Goal: Information Seeking & Learning: Learn about a topic

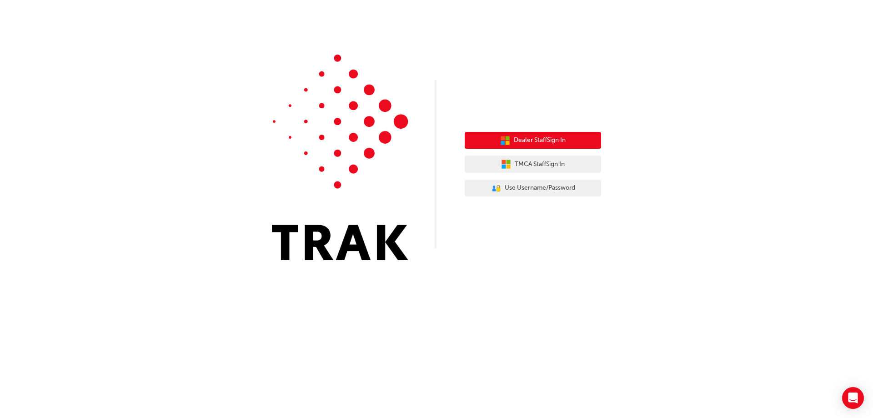
click at [569, 144] on button "Dealer Staff Sign In" at bounding box center [533, 140] width 136 height 17
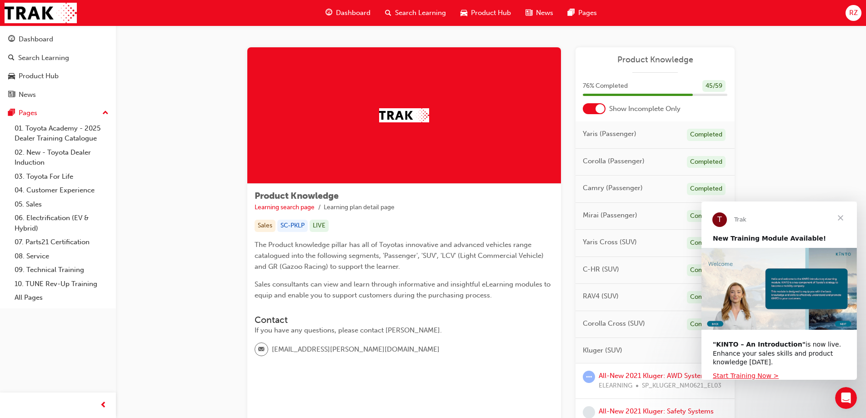
click at [846, 213] on span "Close" at bounding box center [840, 217] width 33 height 33
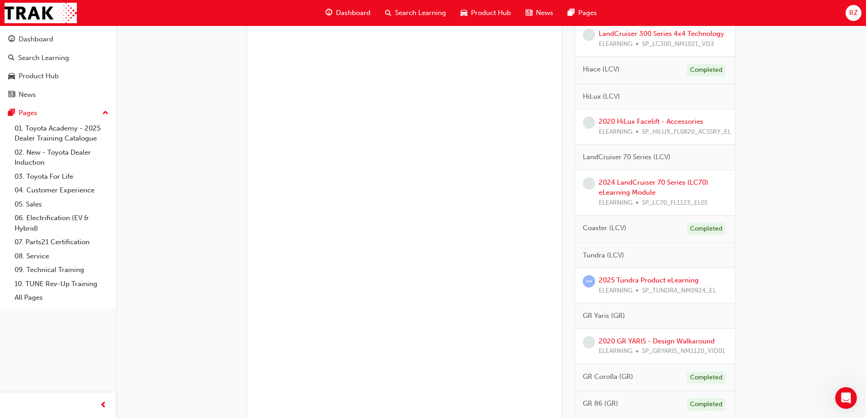
scroll to position [773, 0]
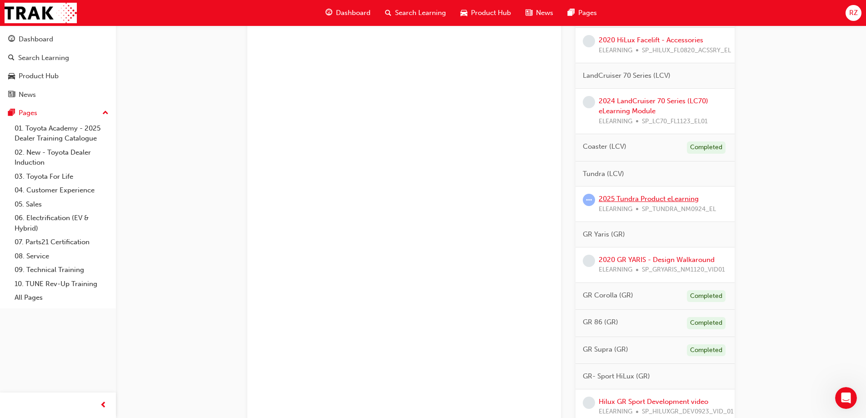
click at [669, 198] on link "2025 Tundra Product eLearning" at bounding box center [649, 199] width 100 height 8
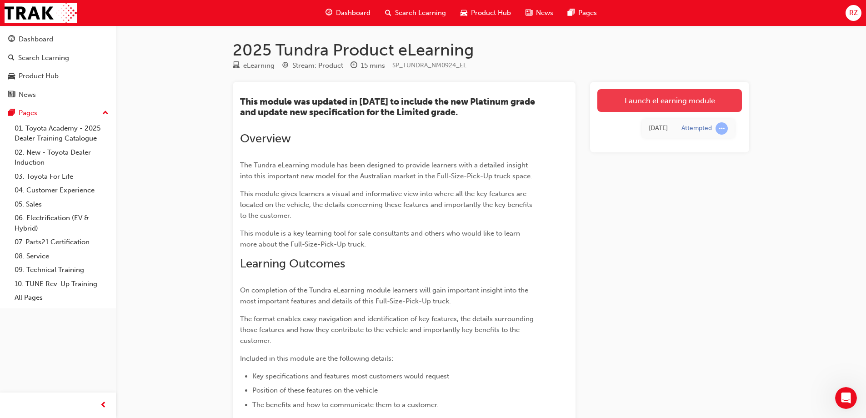
click at [667, 104] on link "Launch eLearning module" at bounding box center [669, 100] width 145 height 23
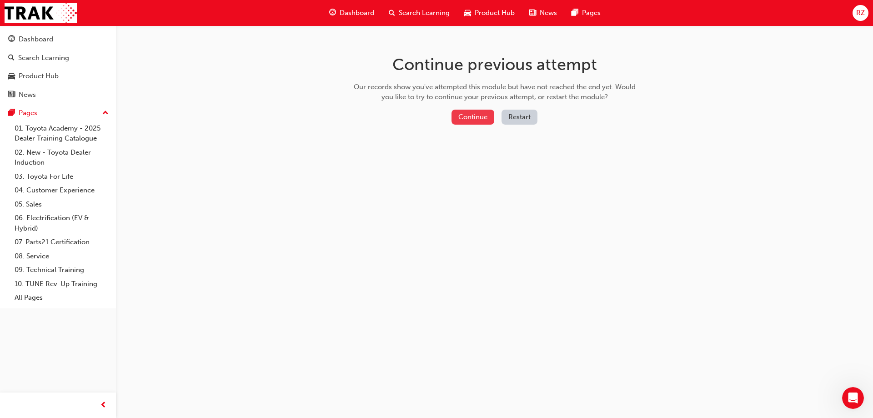
click at [457, 115] on button "Continue" at bounding box center [472, 117] width 43 height 15
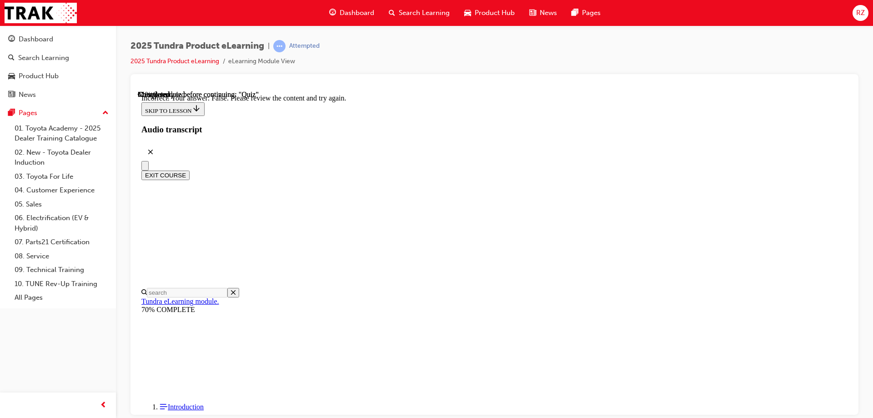
scroll to position [149, 0]
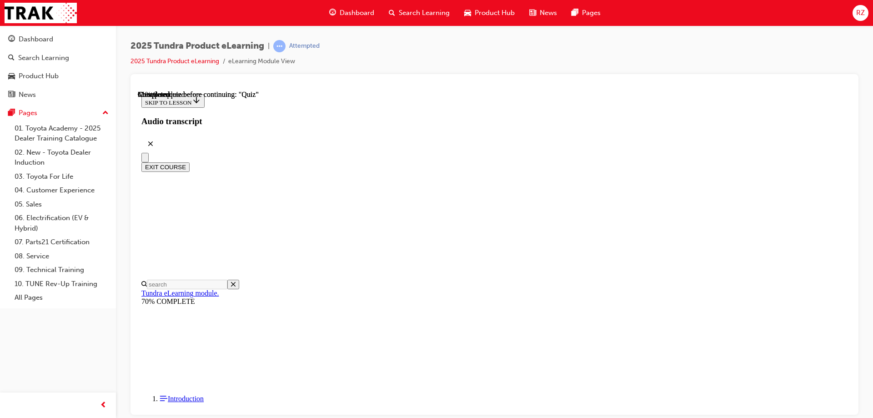
scroll to position [99, 0]
radio input "true"
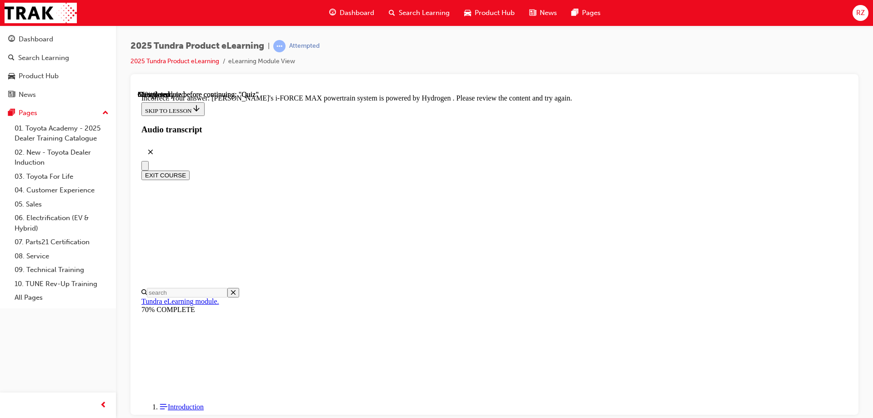
scroll to position [219, 0]
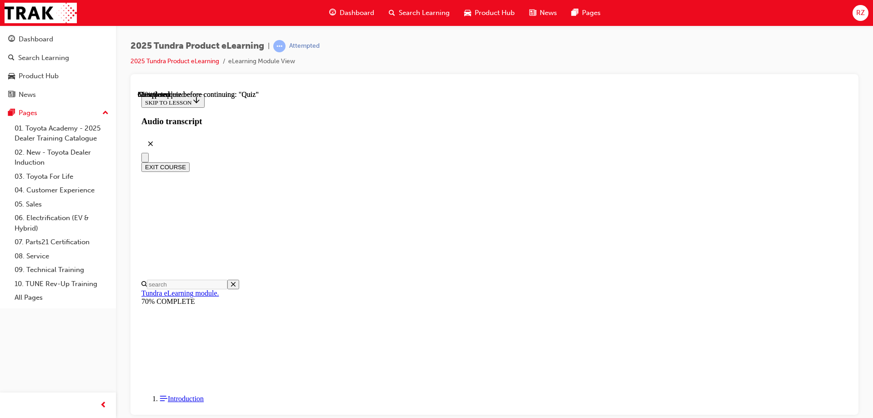
scroll to position [204, 0]
radio input "true"
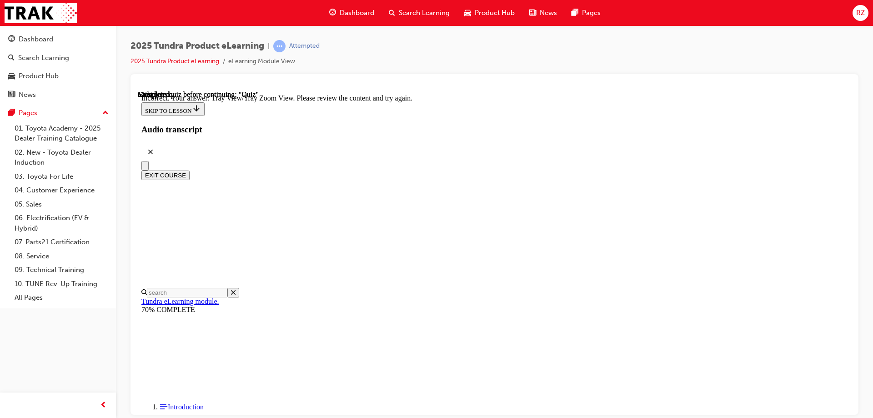
scroll to position [299, 0]
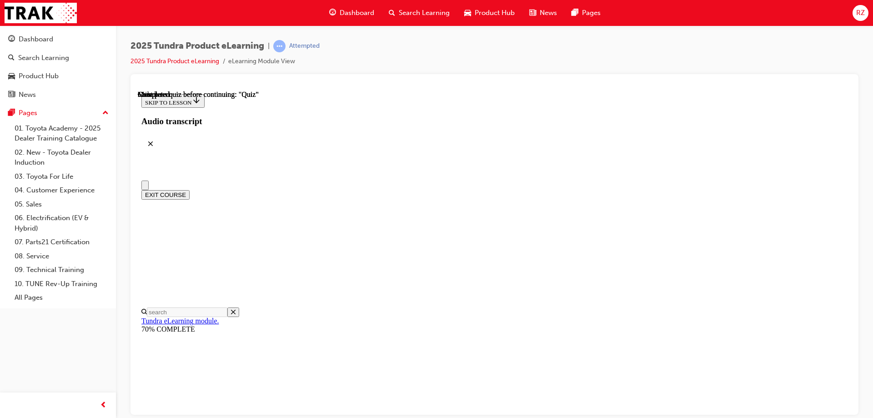
scroll to position [168, 0]
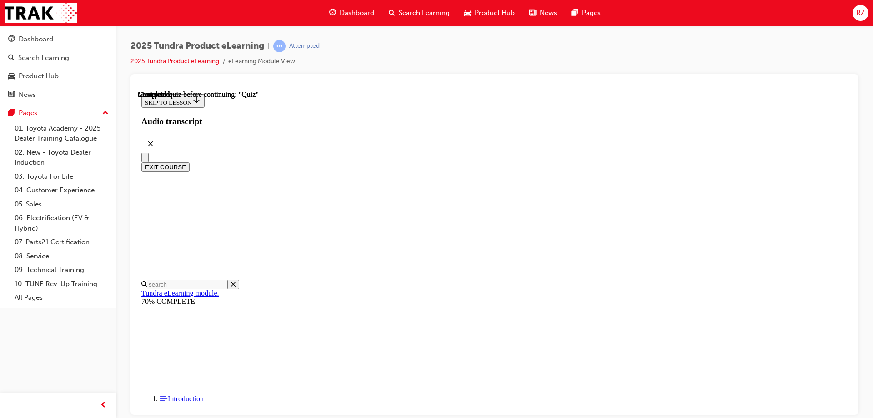
radio input "true"
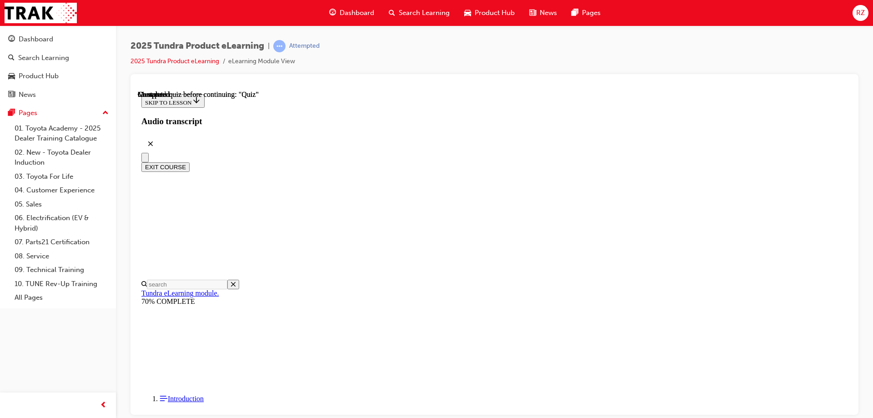
radio input "true"
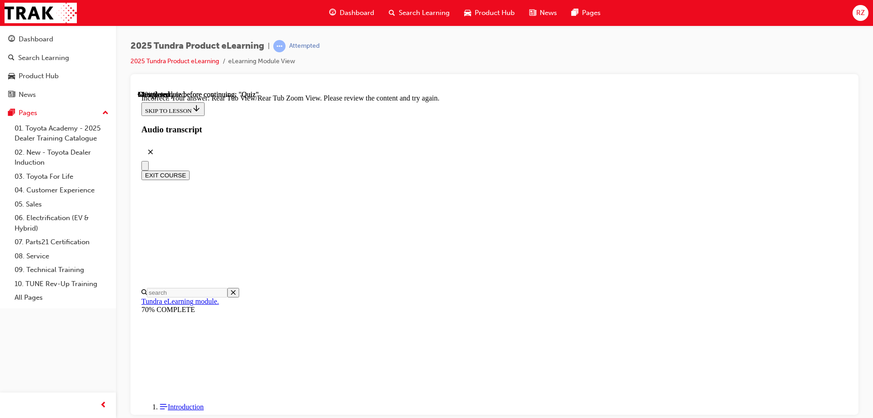
scroll to position [299, 0]
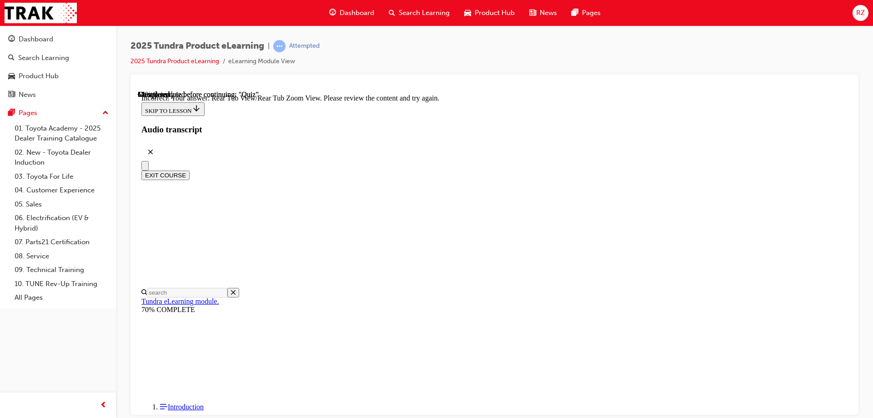
radio input "true"
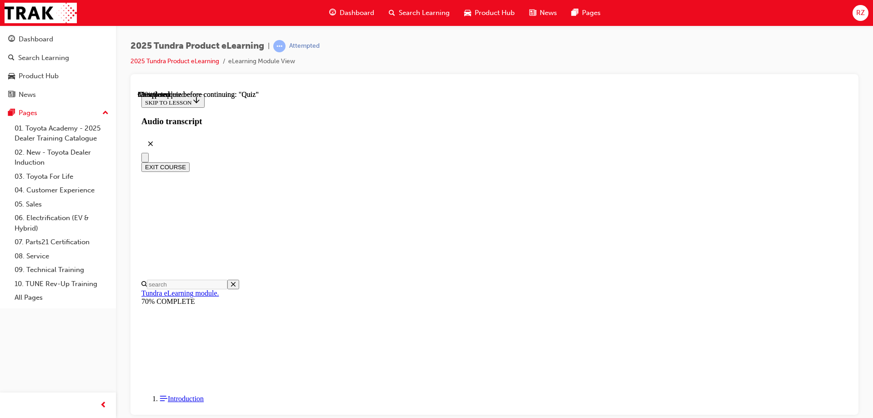
scroll to position [75, 0]
radio input "true"
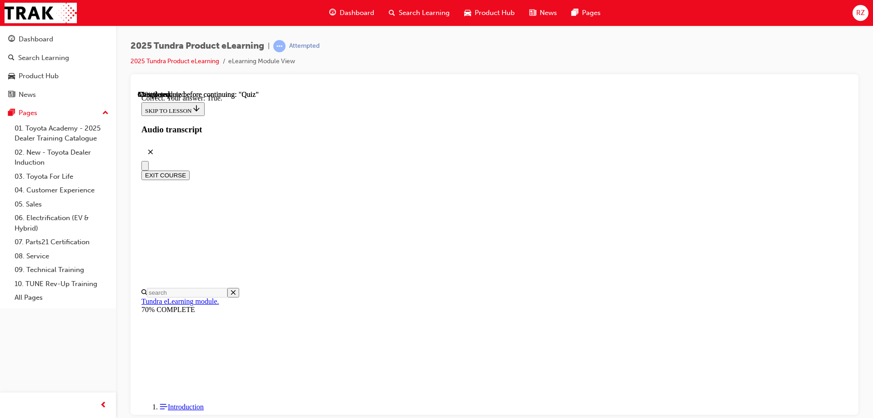
scroll to position [104, 0]
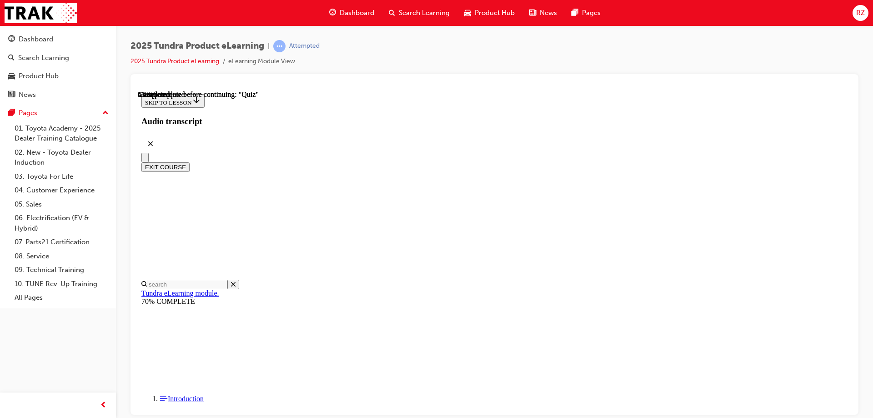
scroll to position [92, 0]
radio input "true"
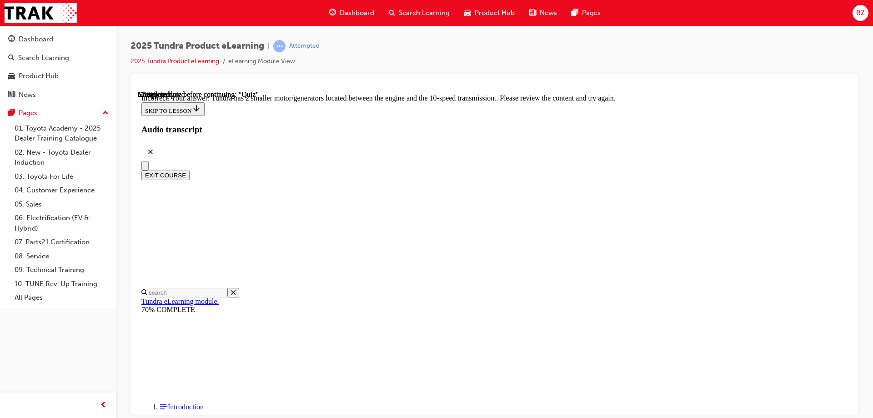
scroll to position [219, 0]
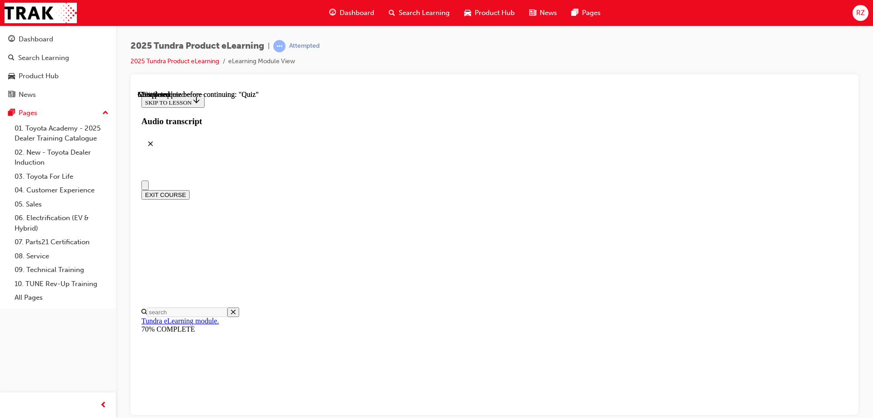
scroll to position [45, 0]
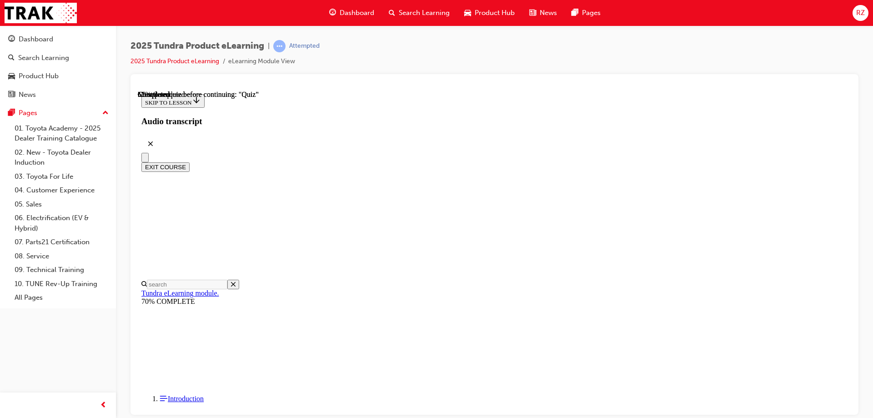
radio input "true"
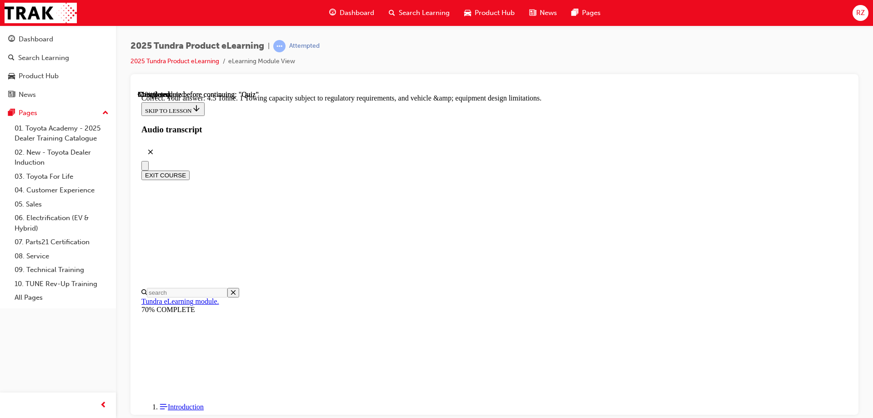
scroll to position [248, 0]
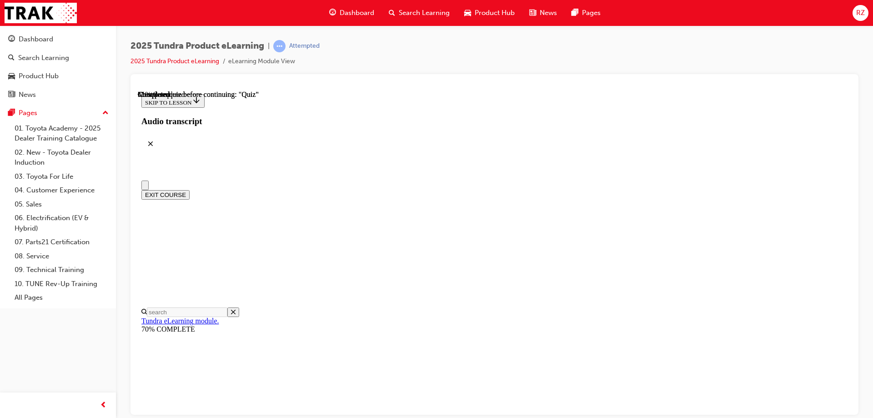
scroll to position [136, 0]
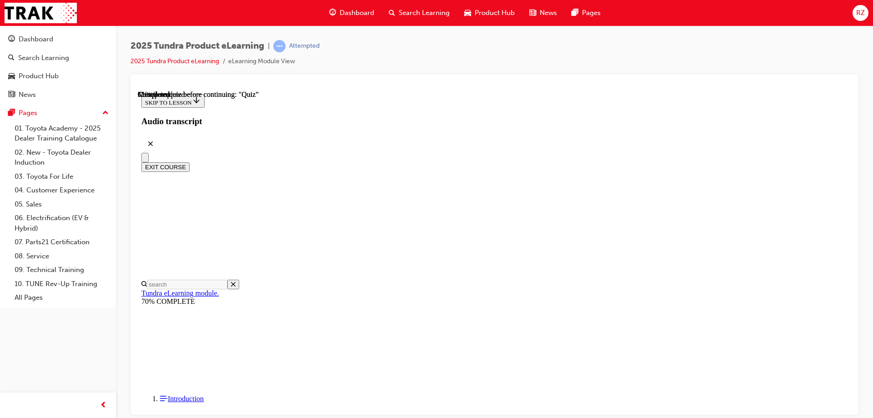
radio input "true"
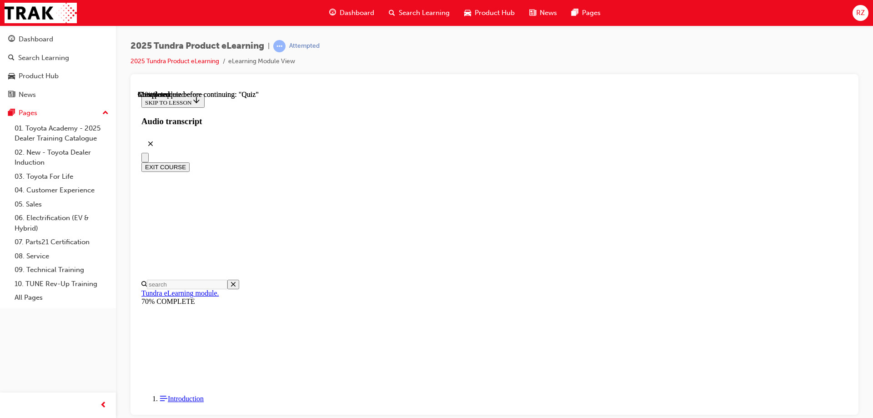
radio input "true"
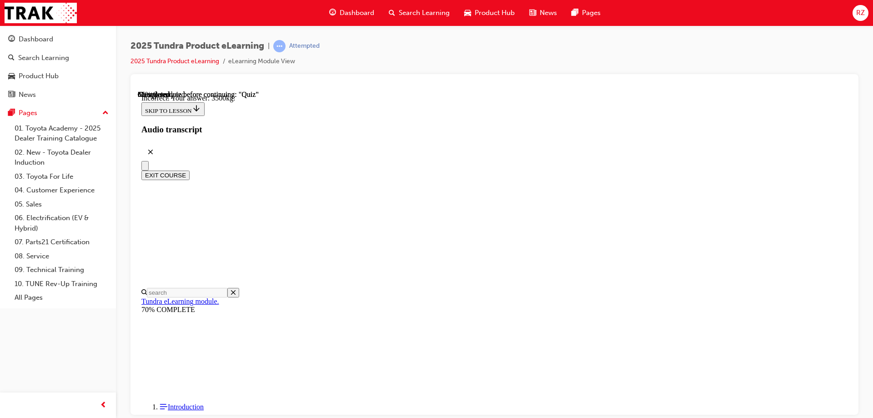
scroll to position [267, 0]
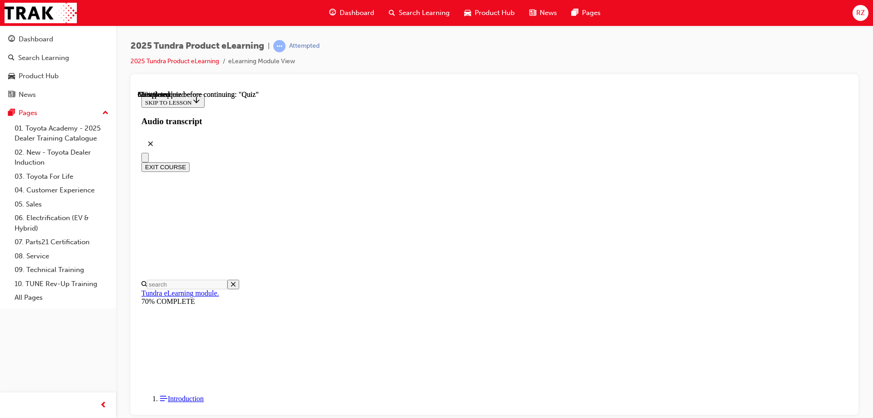
scroll to position [91, 0]
radio input "true"
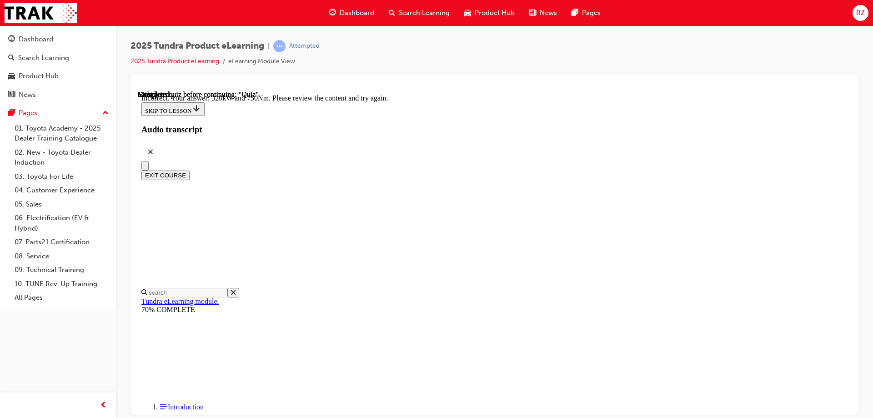
scroll to position [237, 0]
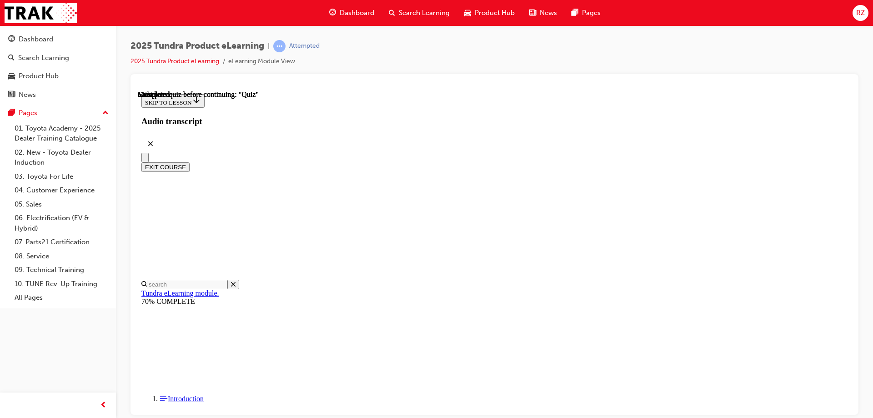
scroll to position [168, 0]
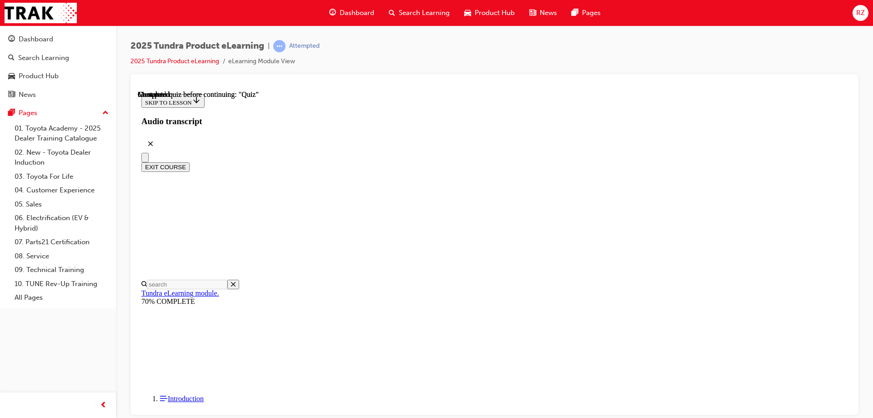
radio input "true"
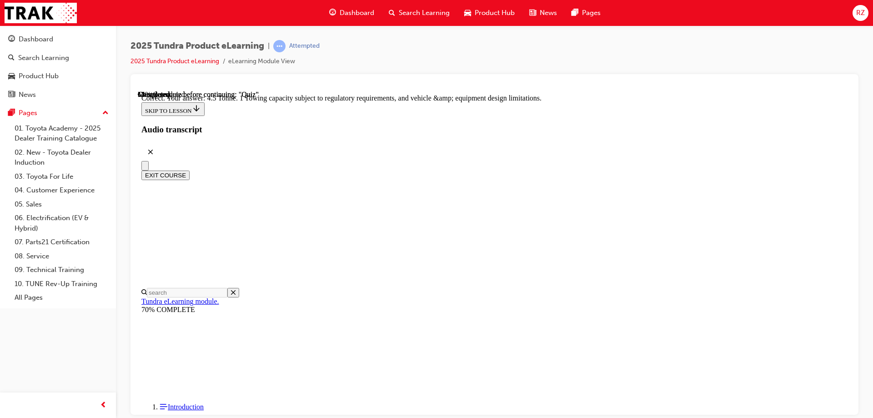
radio input "true"
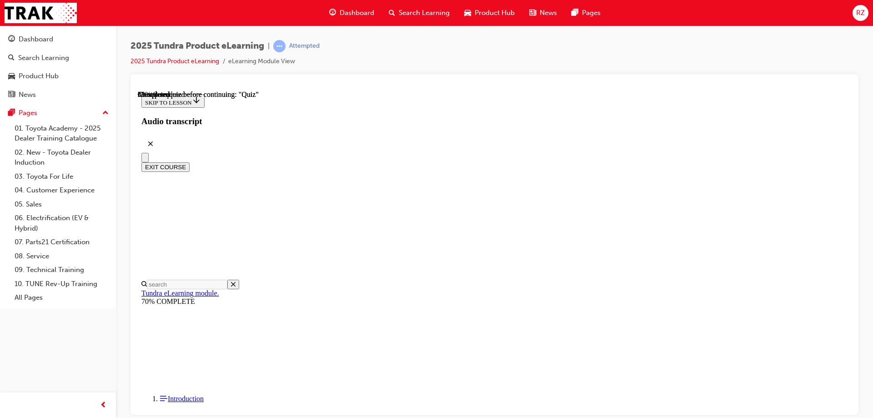
scroll to position [160, 0]
radio input "true"
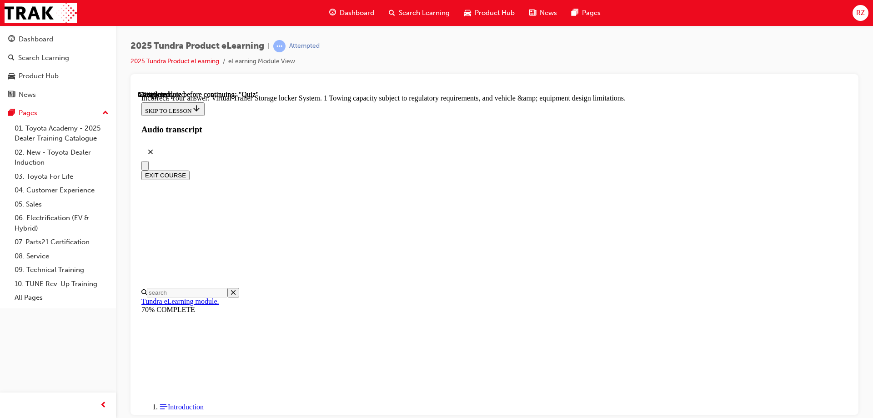
scroll to position [279, 0]
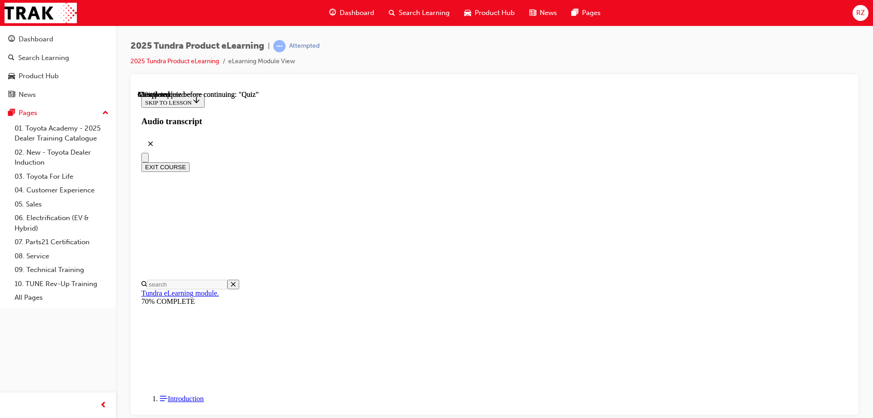
scroll to position [91, 0]
radio input "true"
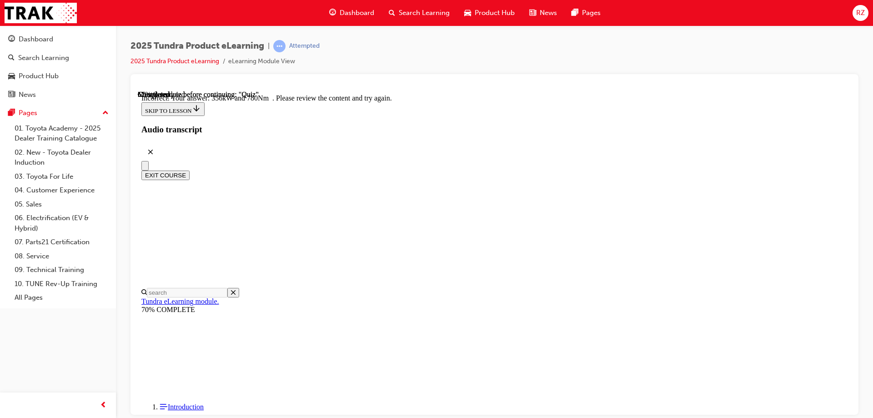
scroll to position [237, 0]
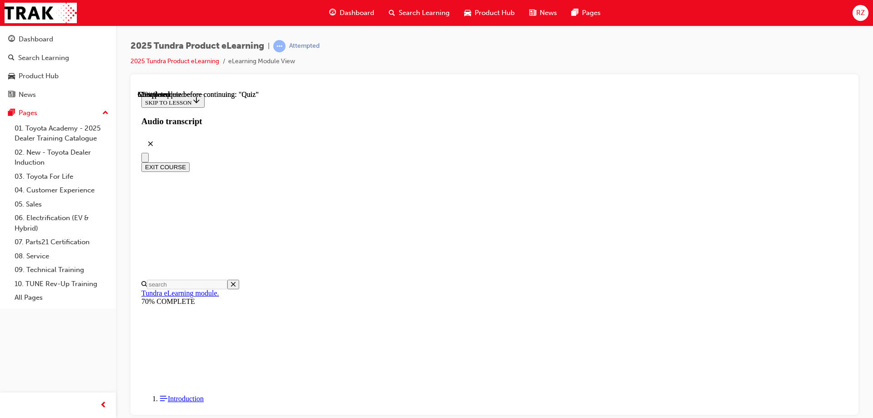
scroll to position [182, 0]
radio input "true"
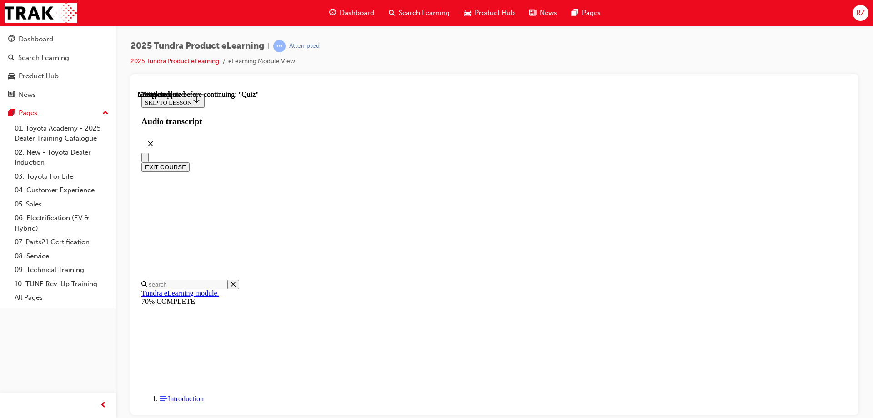
radio input "true"
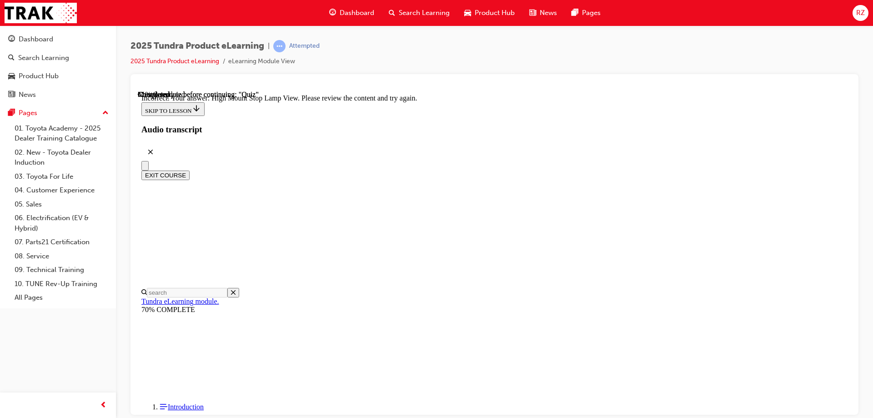
scroll to position [299, 0]
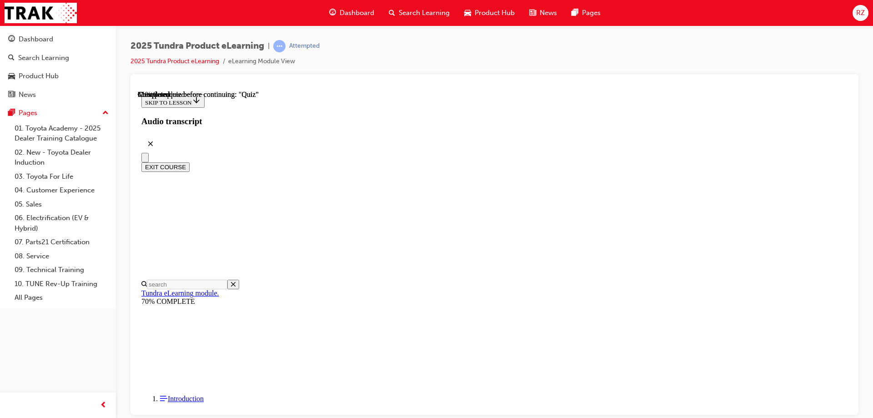
scroll to position [145, 0]
radio input "true"
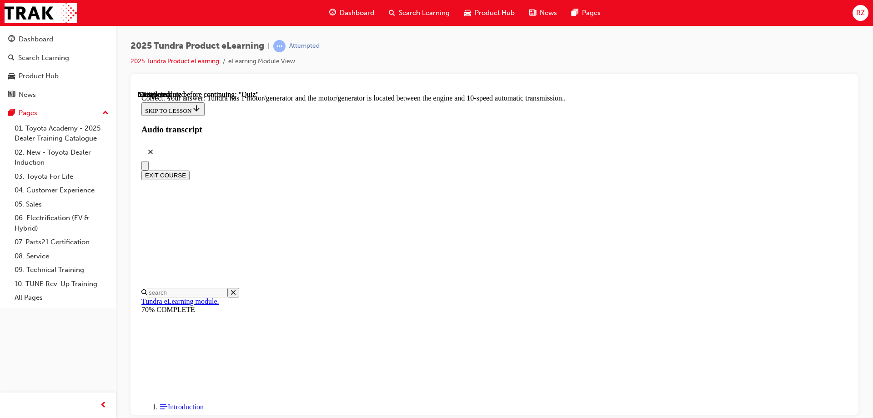
scroll to position [174, 0]
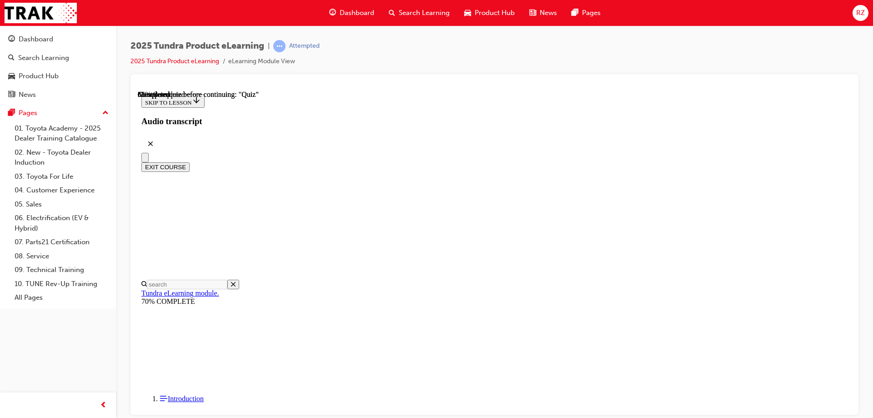
scroll to position [136, 0]
radio input "true"
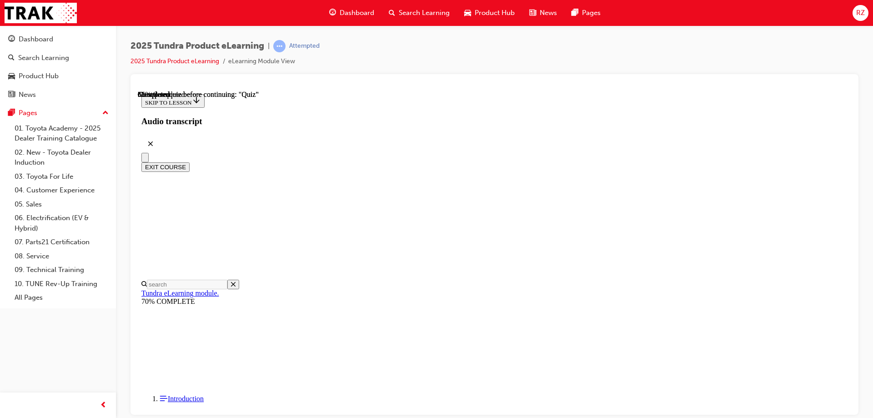
radio input "true"
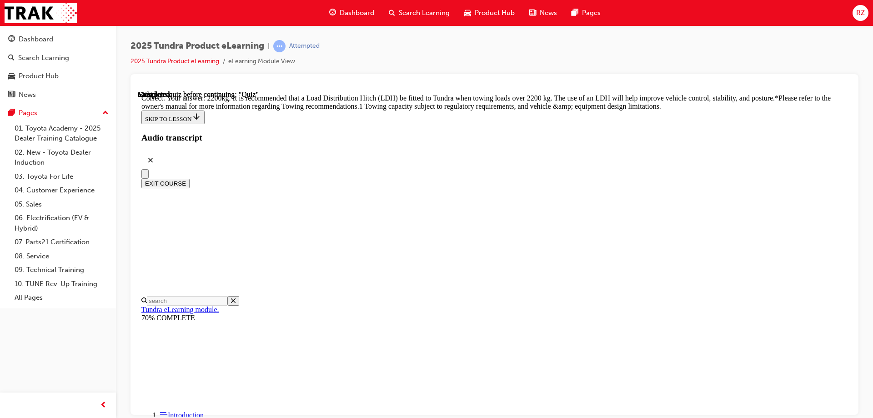
scroll to position [377, 0]
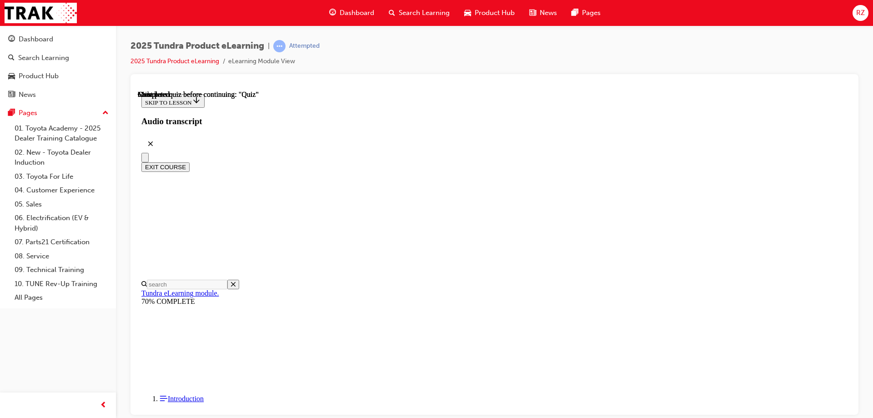
scroll to position [168, 0]
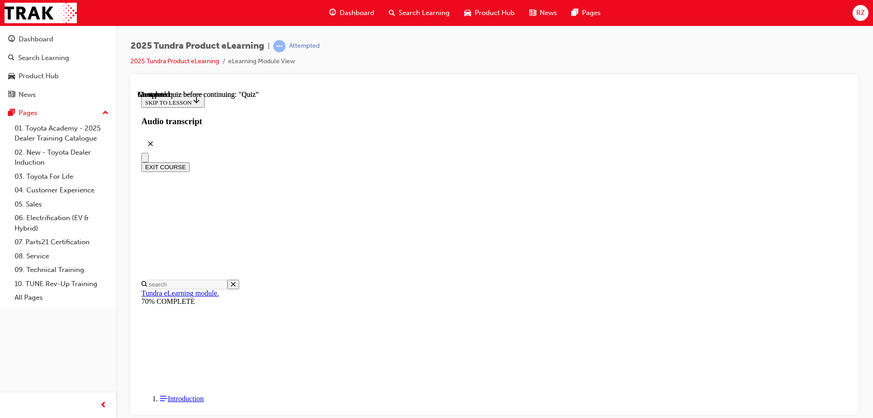
radio input "true"
drag, startPoint x: 480, startPoint y: 260, endPoint x: 467, endPoint y: 278, distance: 21.7
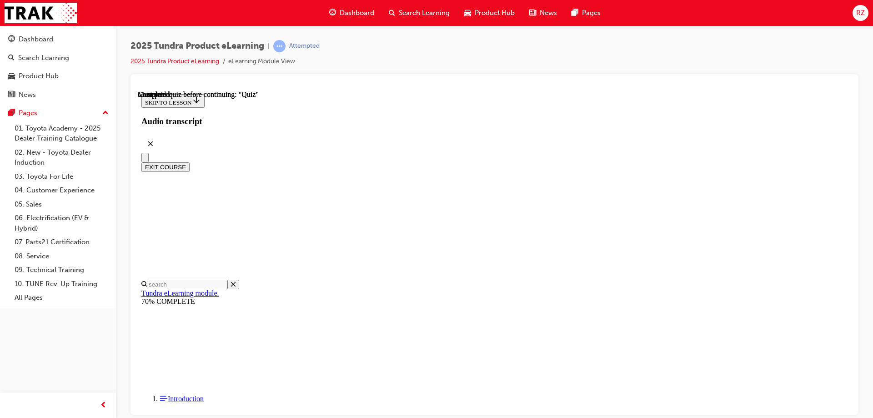
radio input "true"
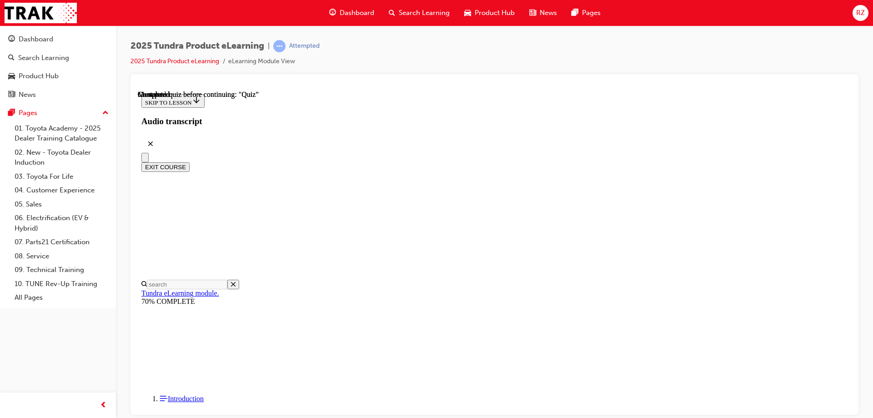
radio input "true"
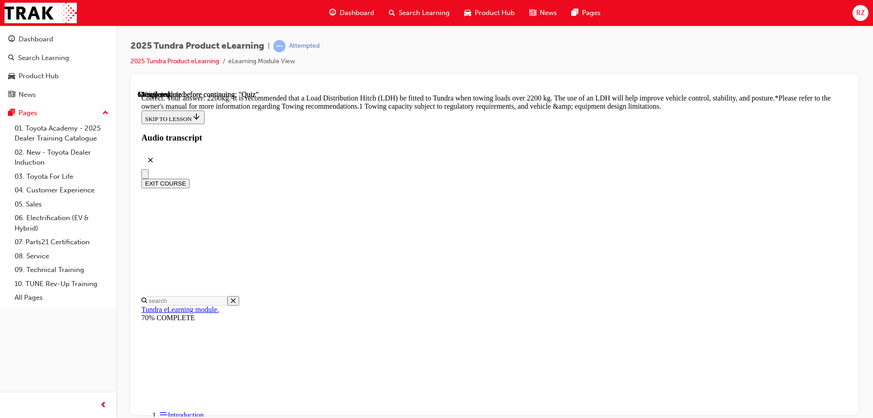
scroll to position [377, 0]
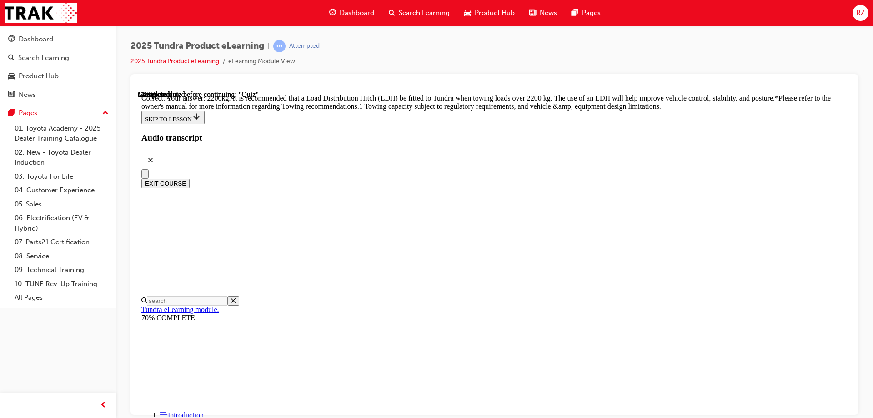
radio input "true"
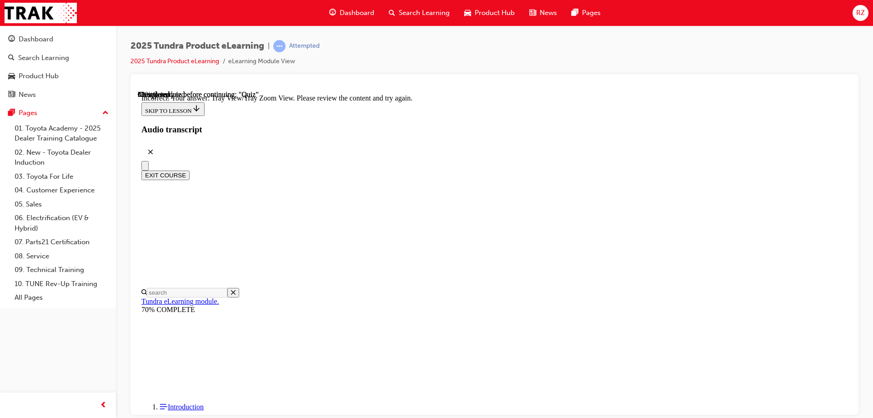
scroll to position [299, 0]
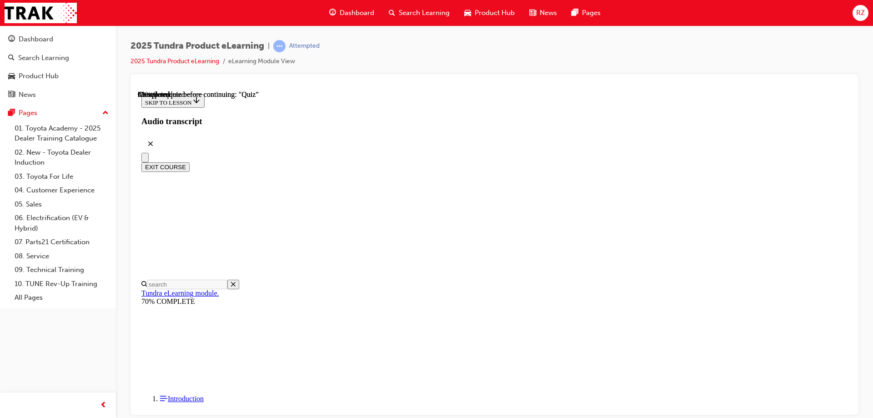
radio input "true"
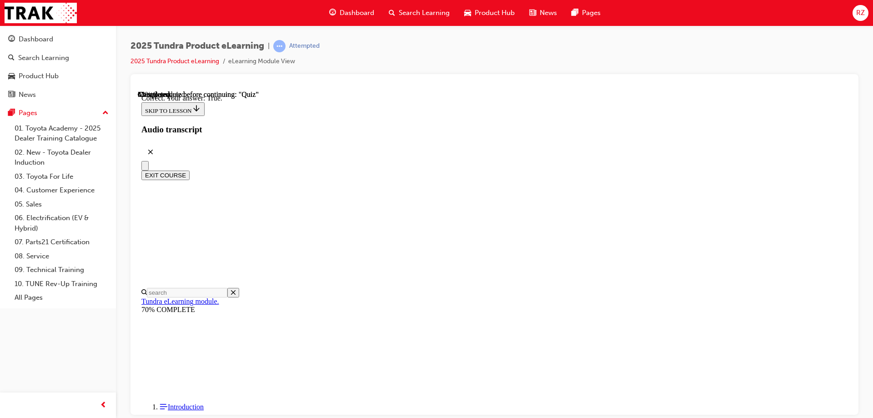
scroll to position [104, 0]
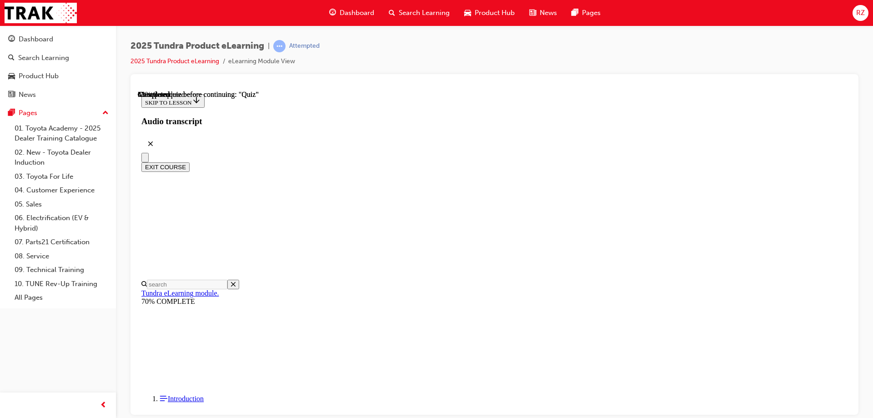
scroll to position [92, 0]
radio input "true"
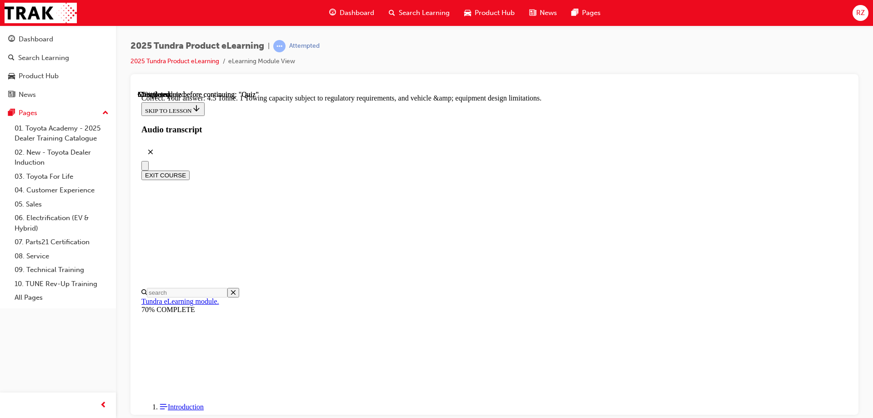
scroll to position [248, 0]
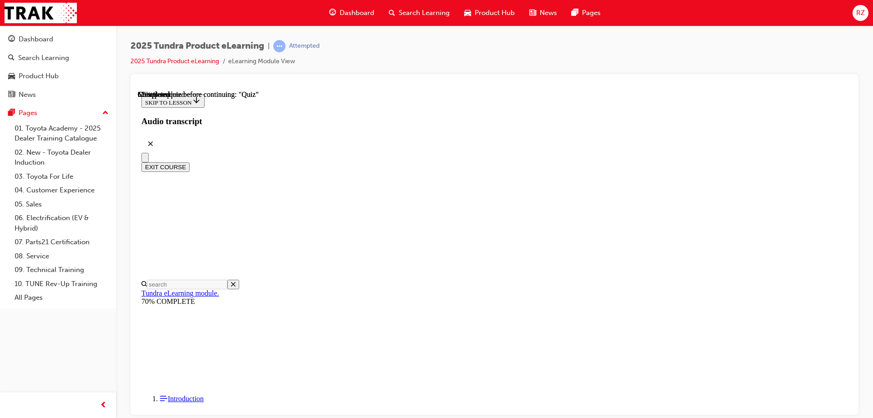
scroll to position [45, 0]
radio input "true"
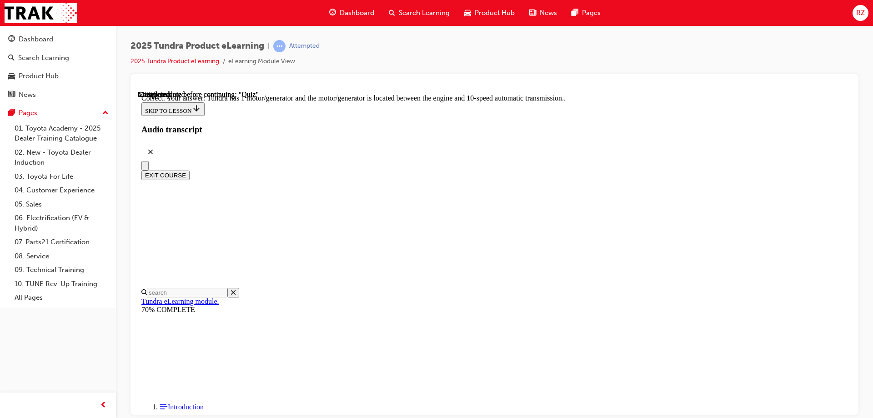
scroll to position [174, 0]
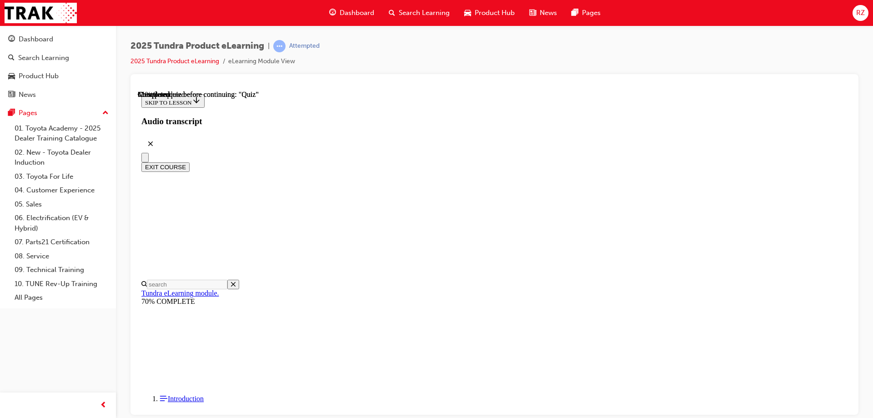
scroll to position [136, 0]
radio input "true"
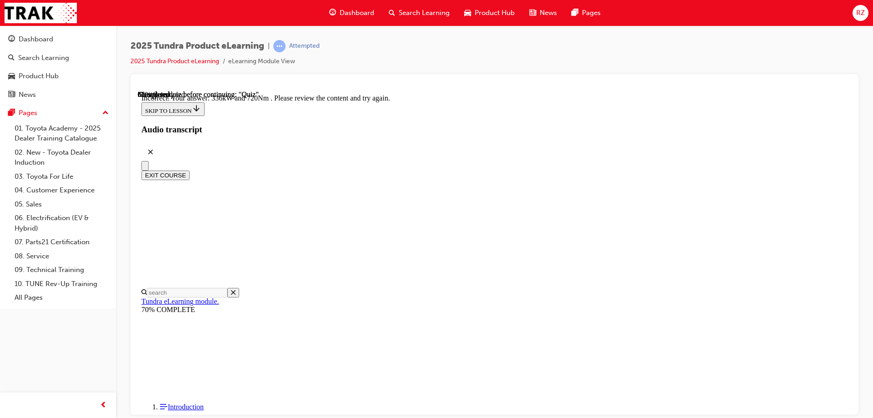
scroll to position [237, 0]
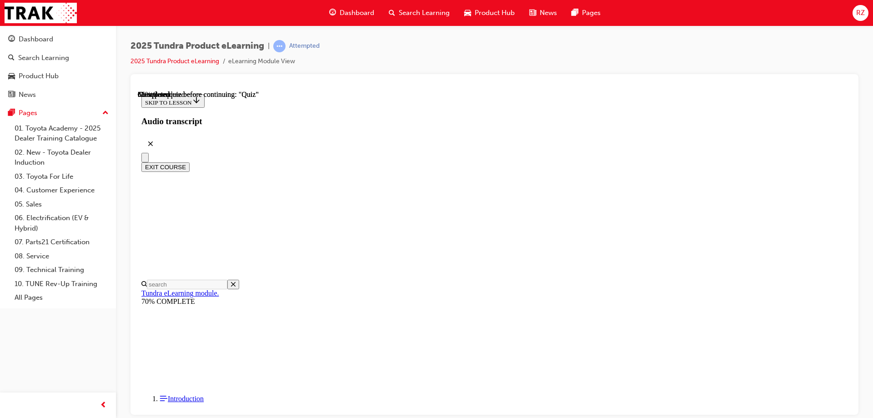
scroll to position [182, 0]
radio input "true"
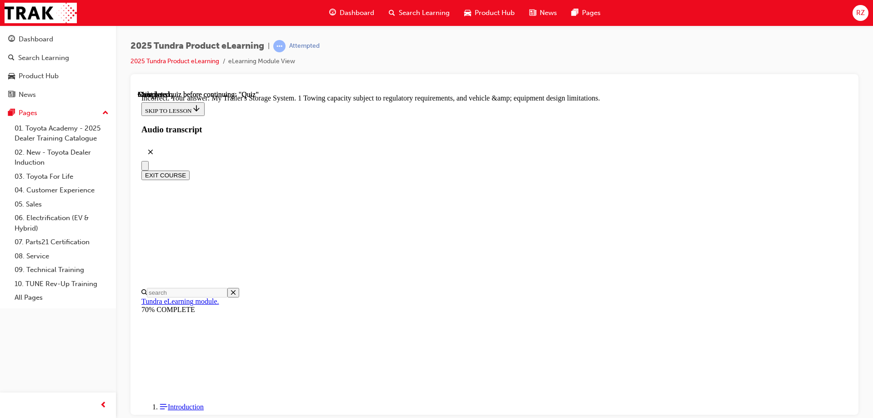
scroll to position [279, 0]
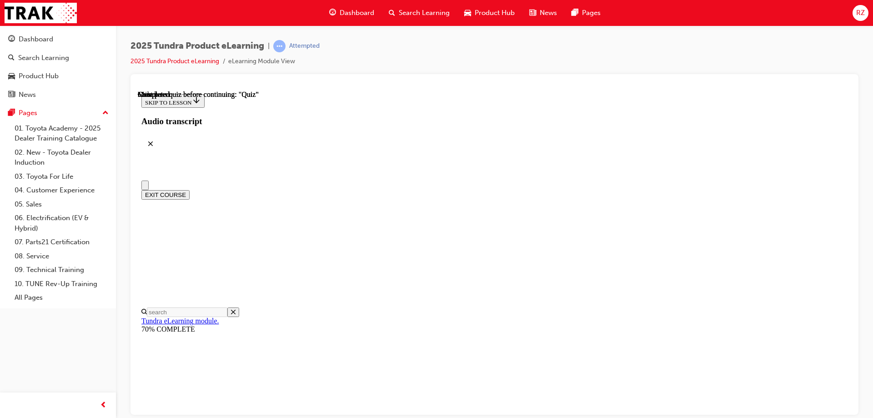
scroll to position [168, 0]
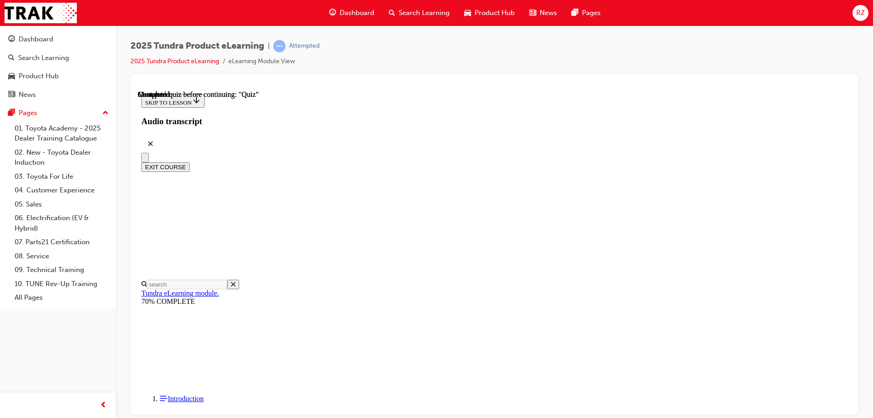
radio input "true"
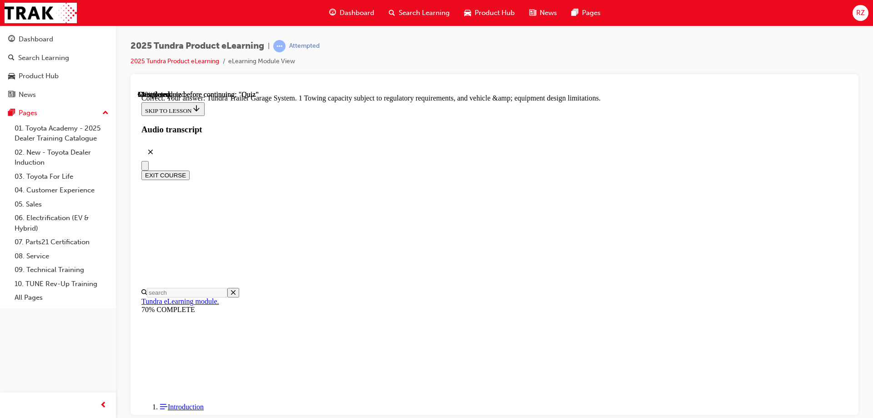
scroll to position [279, 0]
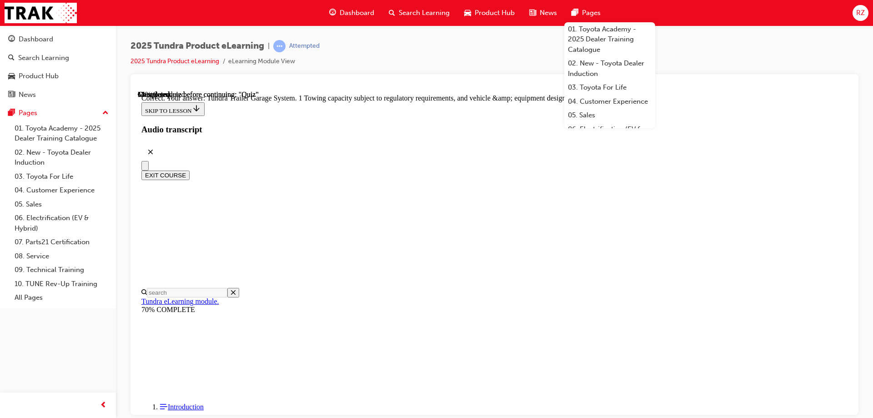
radio input "true"
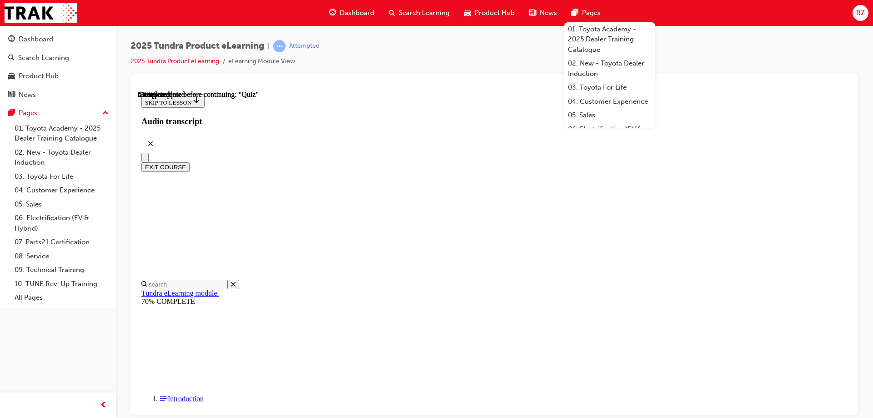
scroll to position [91, 0]
radio input "true"
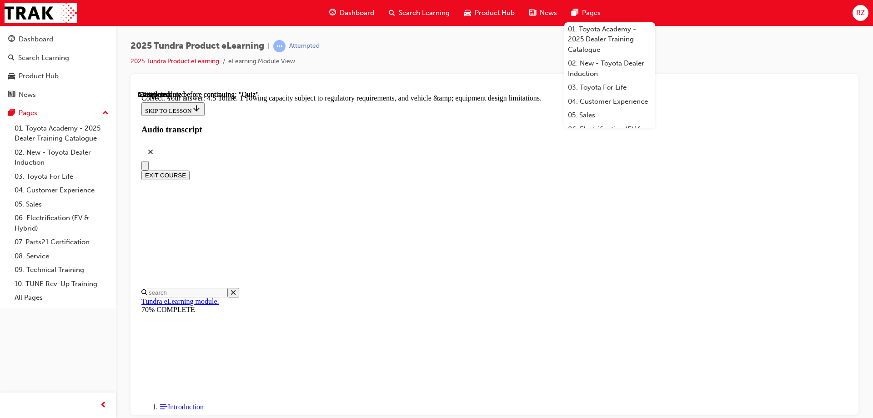
scroll to position [248, 0]
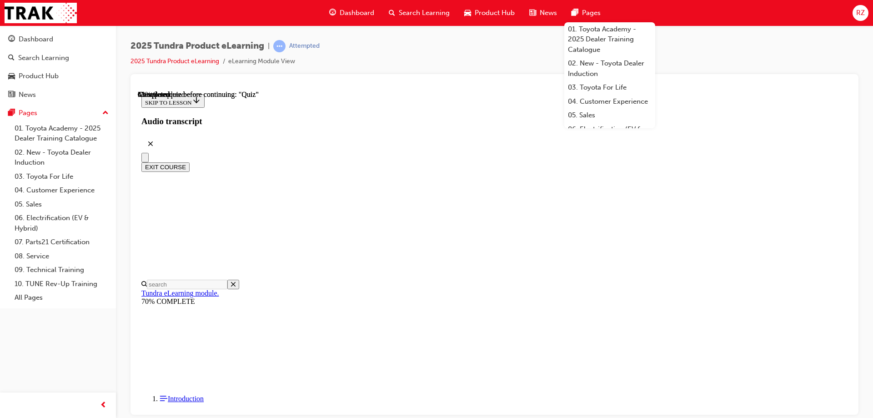
scroll to position [136, 0]
radio input "true"
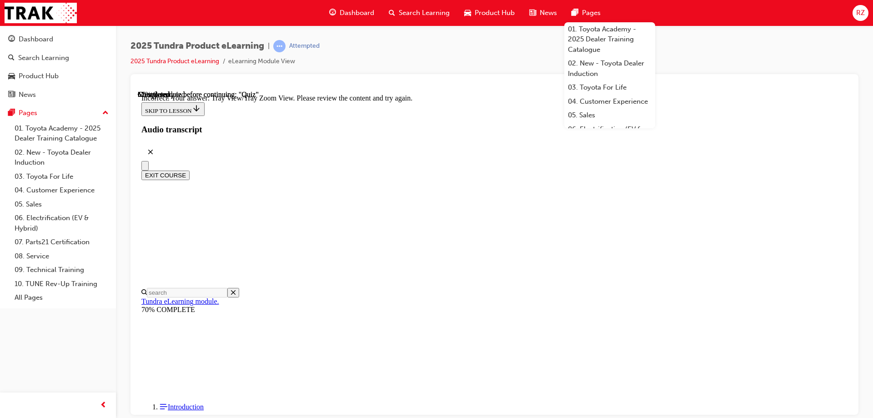
scroll to position [208, 0]
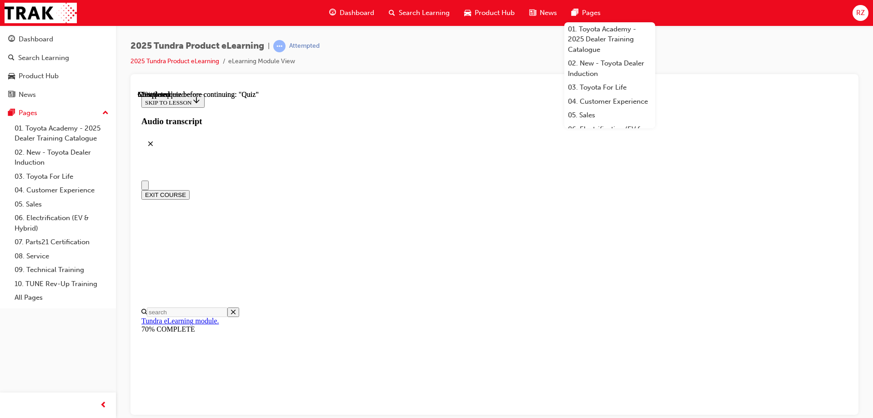
scroll to position [136, 0]
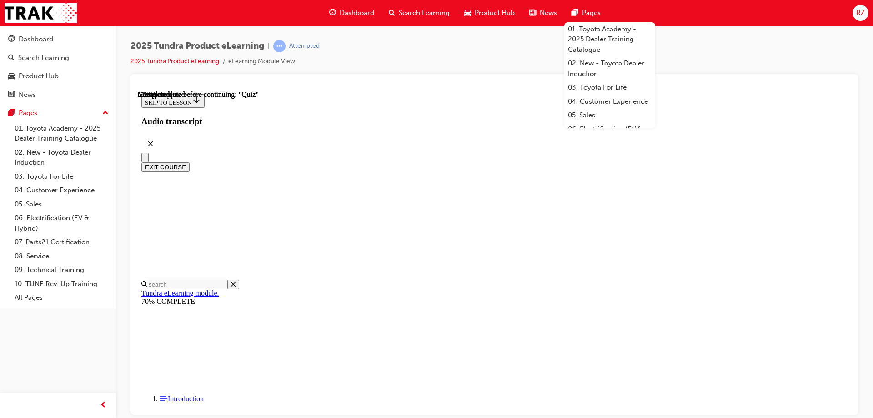
radio input "true"
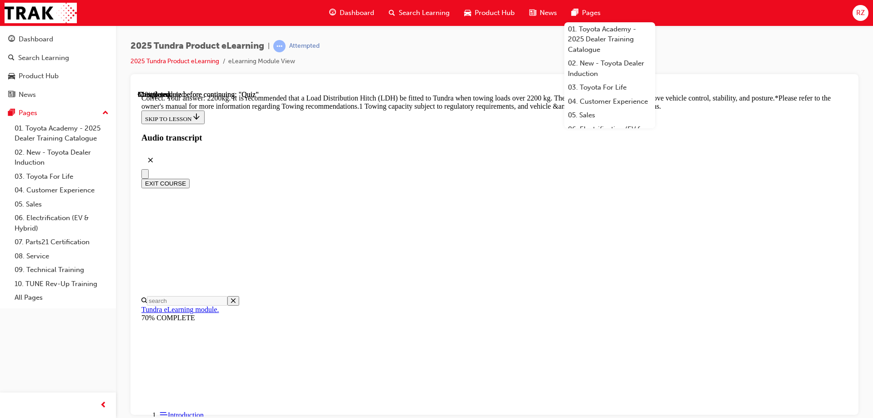
scroll to position [377, 0]
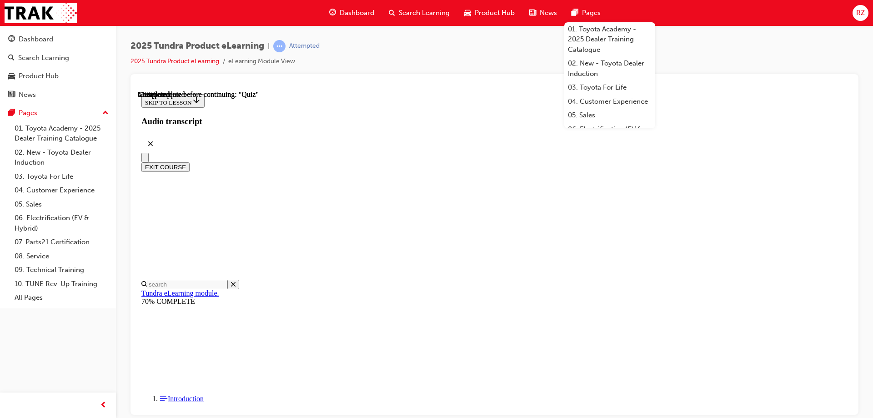
scroll to position [145, 0]
radio input "true"
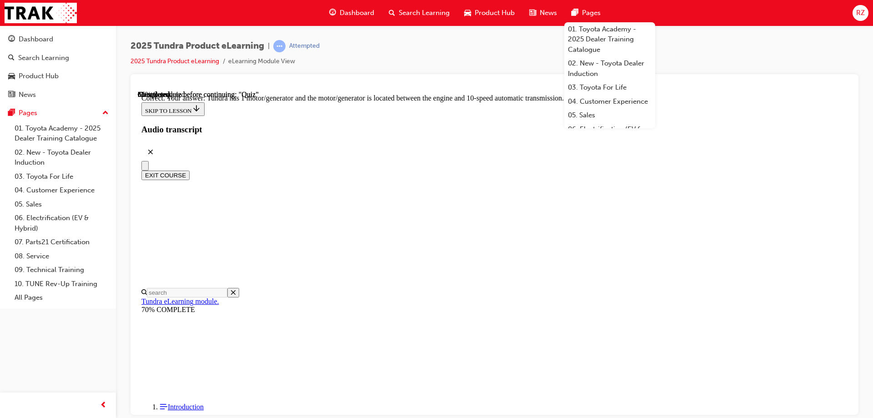
scroll to position [174, 0]
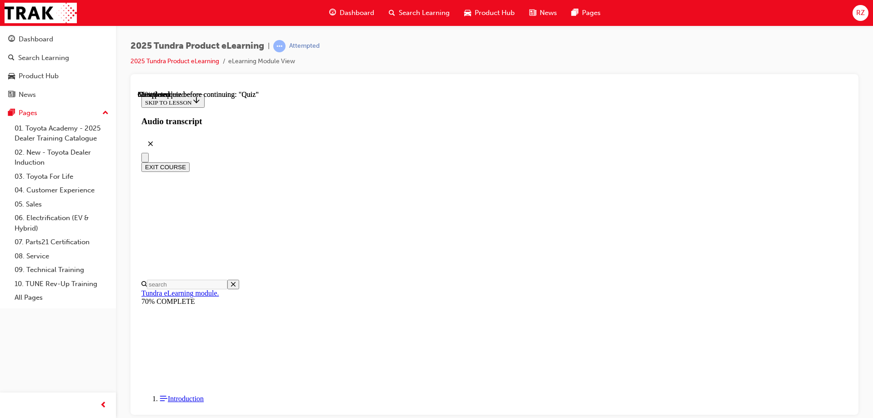
radio input "true"
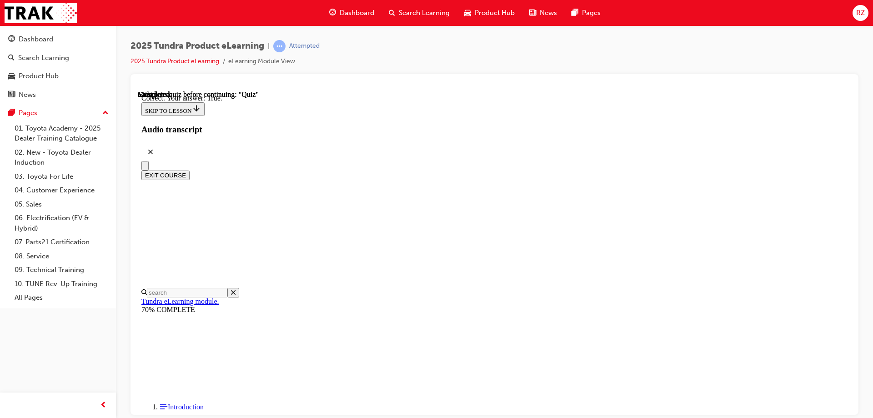
scroll to position [104, 0]
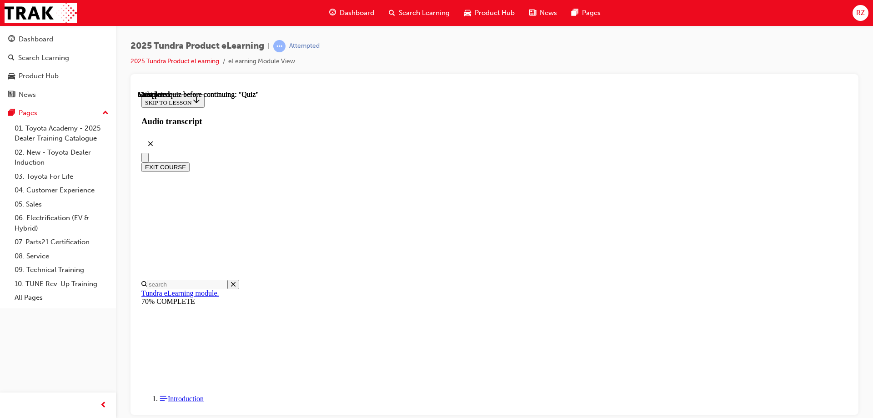
scroll to position [168, 0]
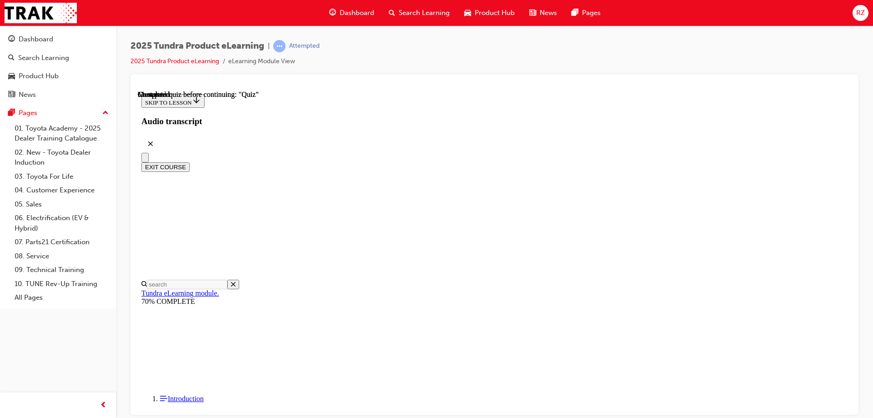
radio input "true"
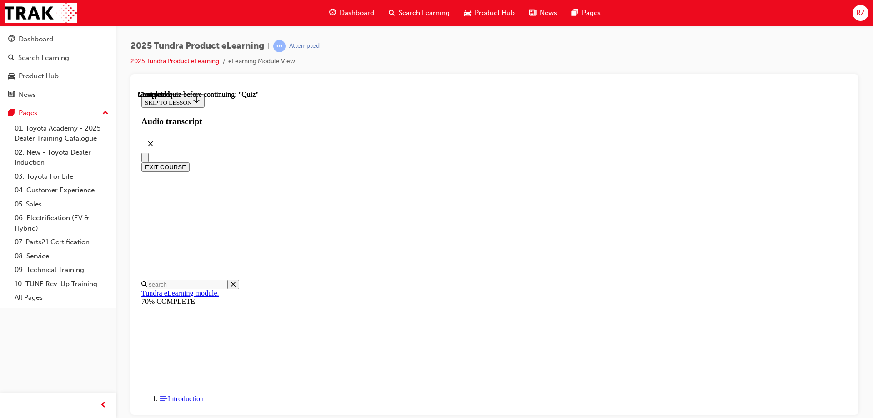
radio input "true"
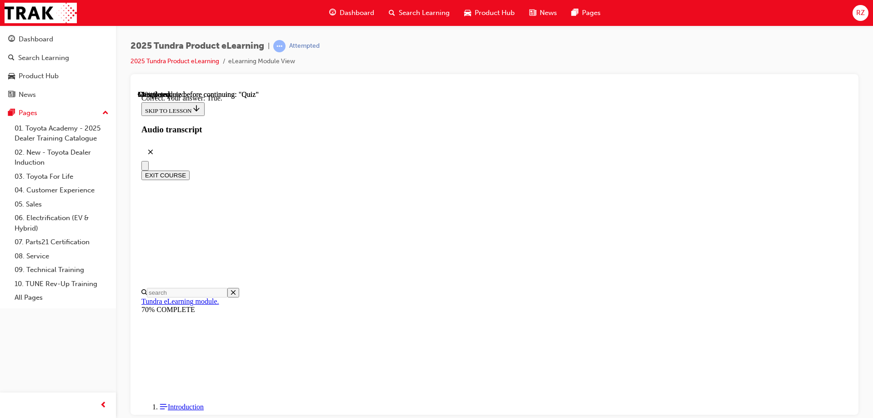
scroll to position [104, 0]
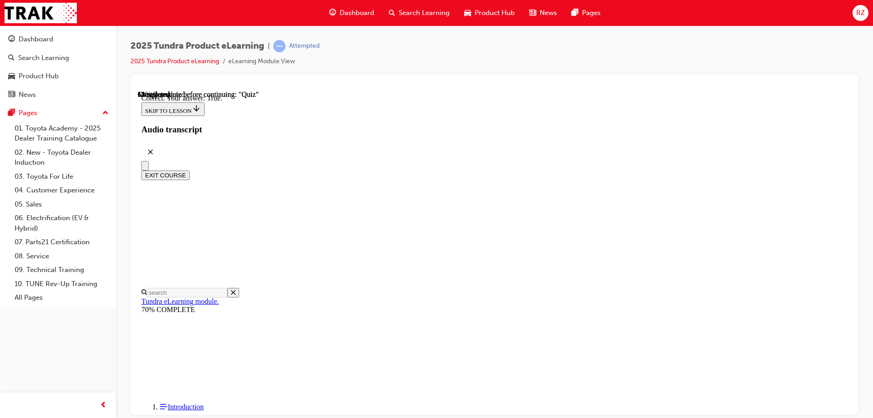
radio input "true"
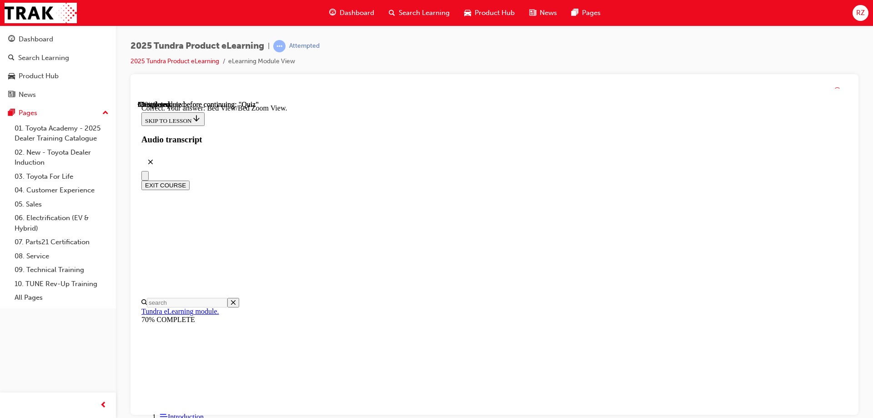
scroll to position [254, 0]
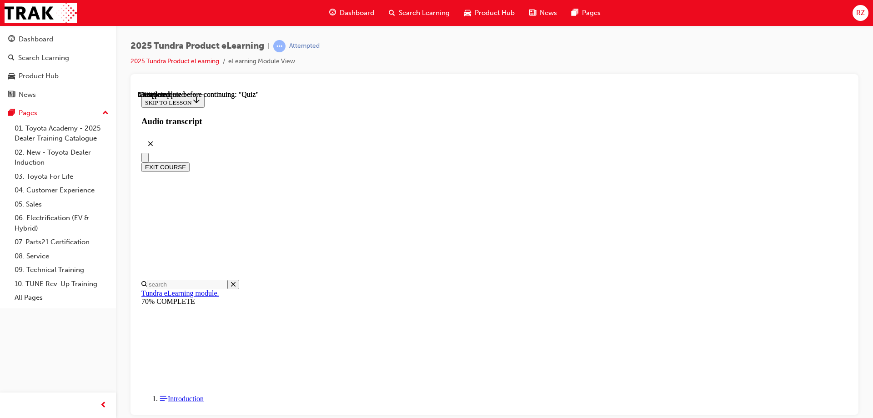
scroll to position [91, 0]
radio input "true"
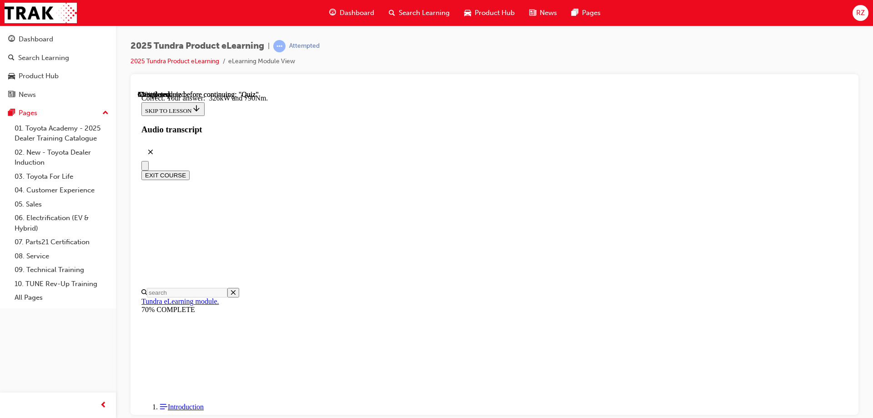
scroll to position [192, 0]
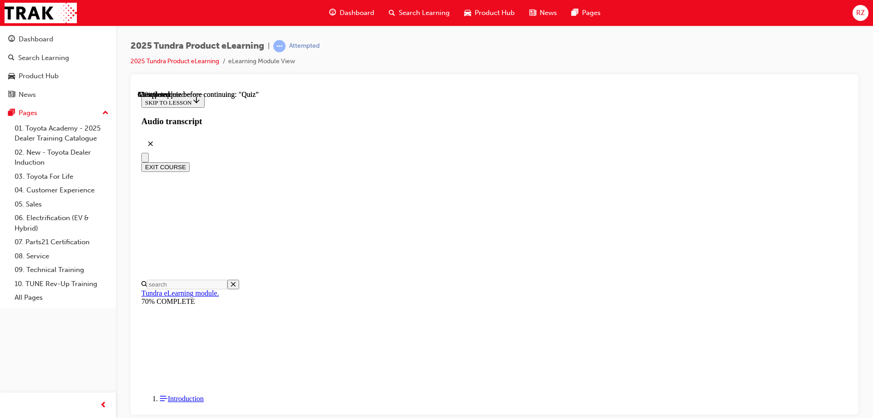
scroll to position [45, 0]
radio input "true"
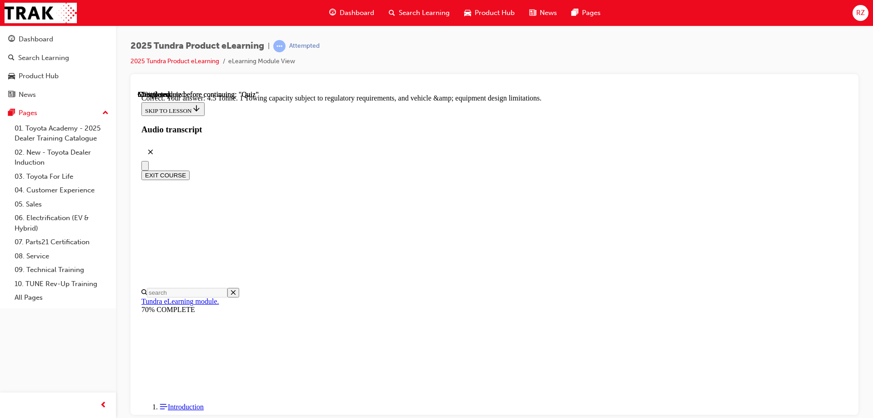
scroll to position [248, 0]
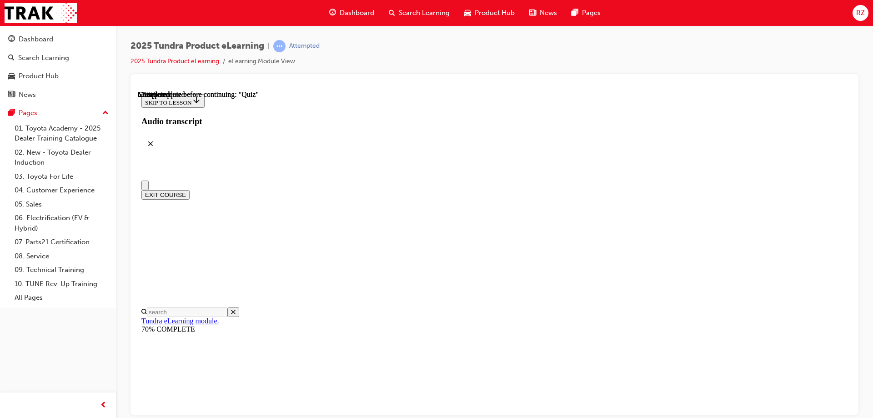
scroll to position [91, 0]
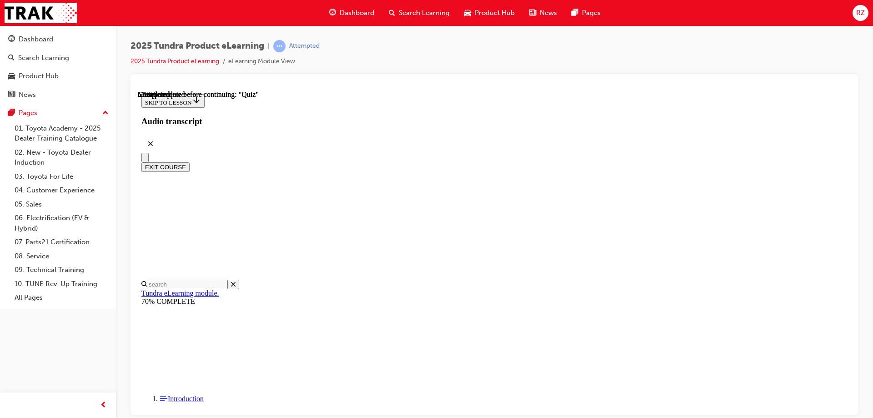
radio input "true"
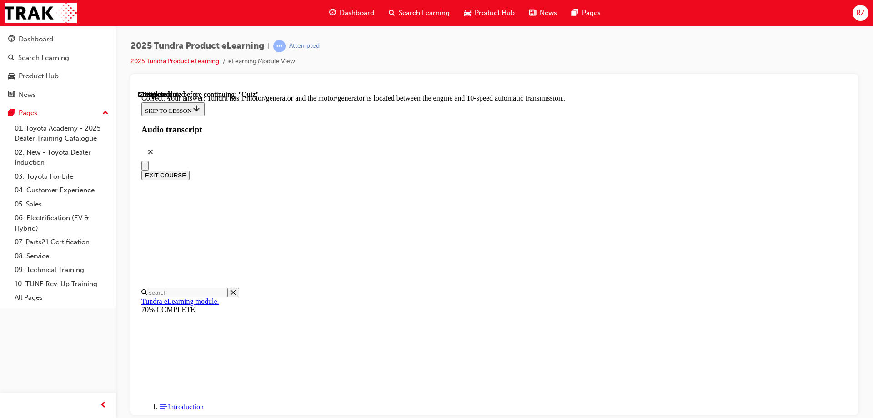
scroll to position [174, 0]
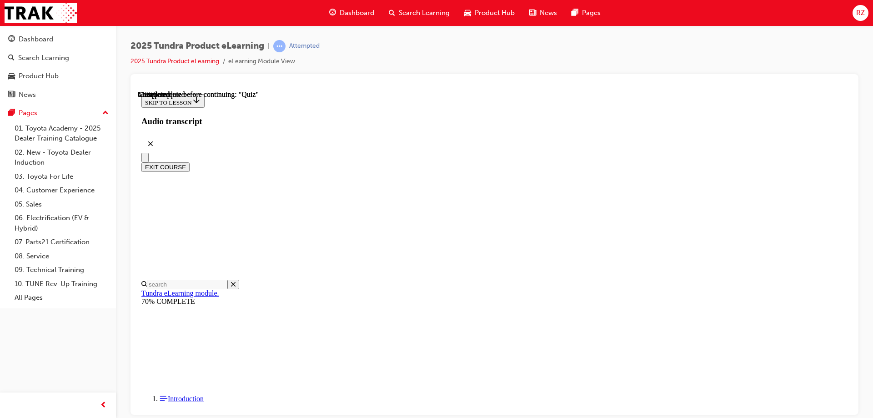
scroll to position [218, 0]
radio input "true"
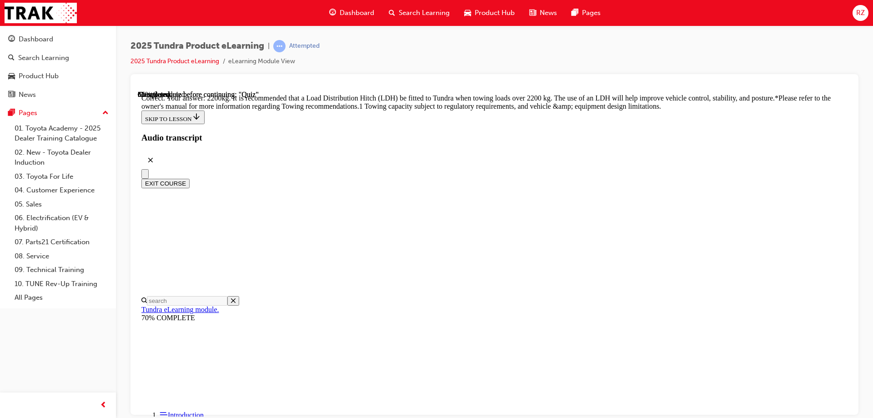
scroll to position [377, 0]
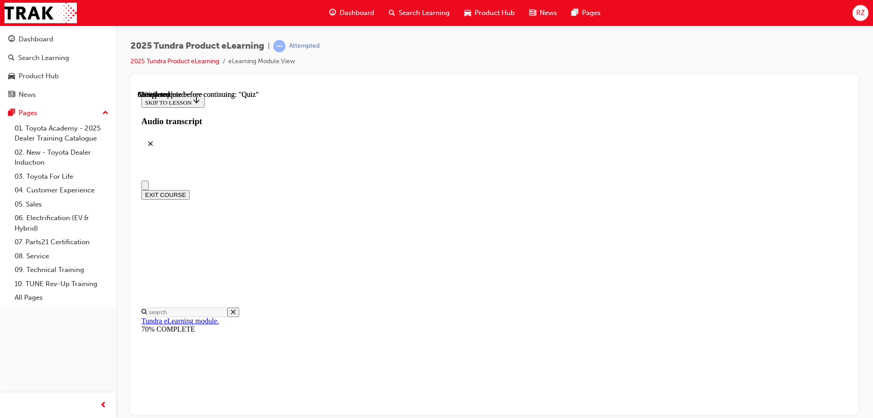
scroll to position [136, 0]
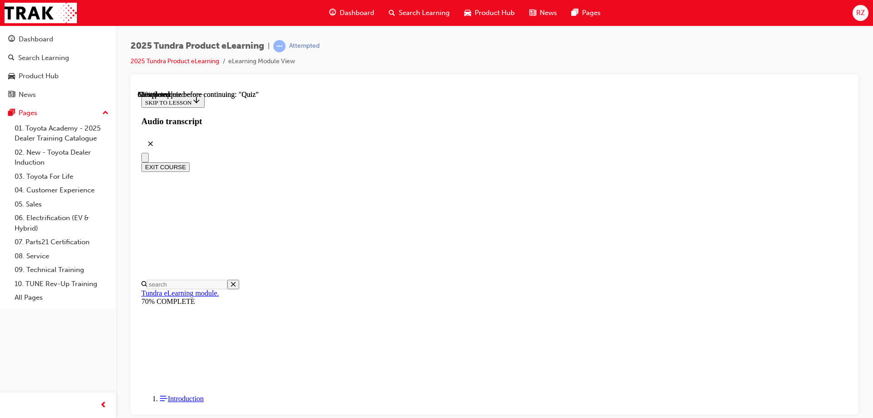
radio input "true"
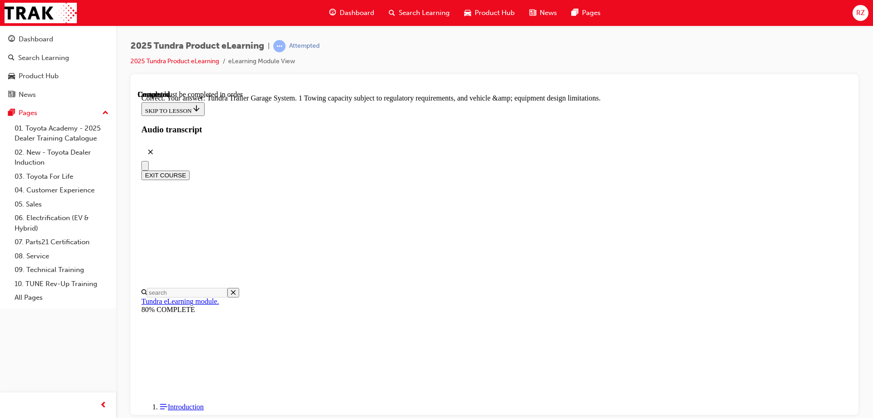
scroll to position [279, 0]
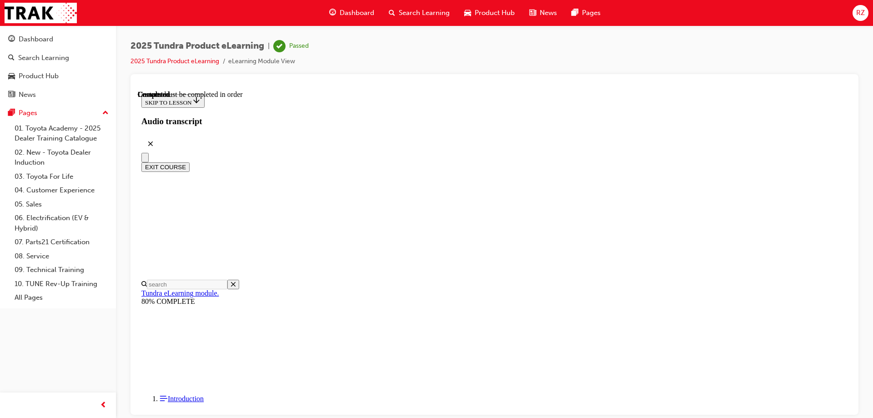
scroll to position [168, 0]
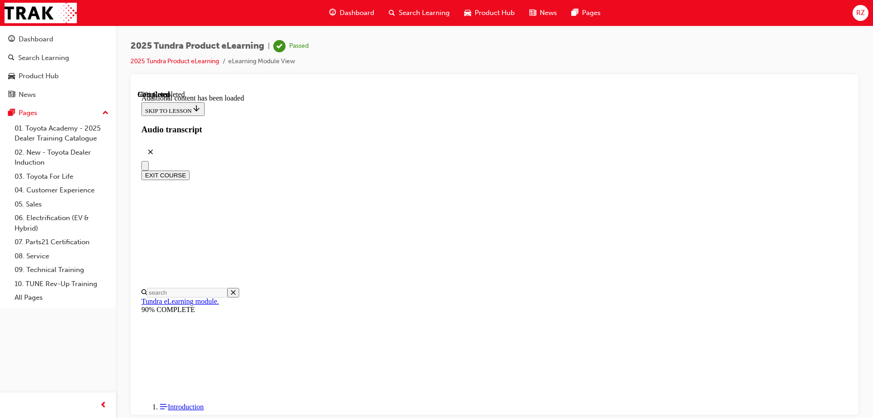
scroll to position [1005, 0]
click at [190, 170] on button "EXIT COURSE" at bounding box center [165, 175] width 48 height 10
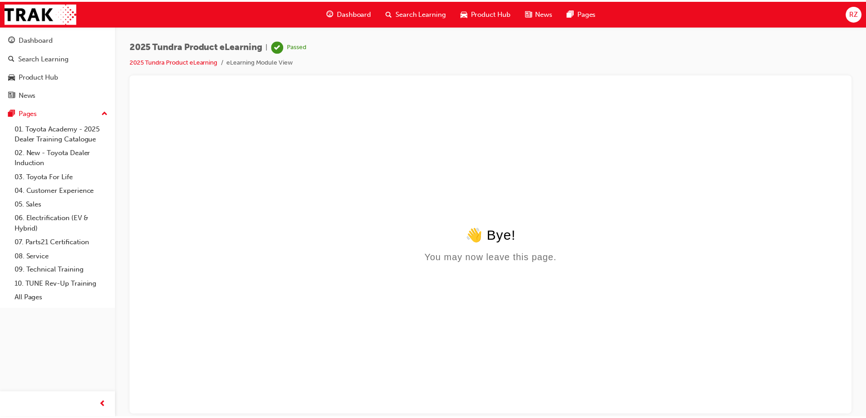
scroll to position [0, 0]
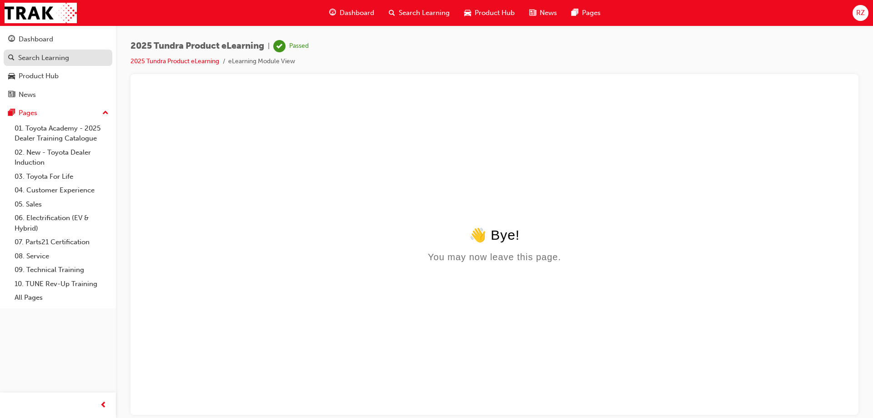
click at [47, 51] on link "Search Learning" at bounding box center [58, 58] width 109 height 17
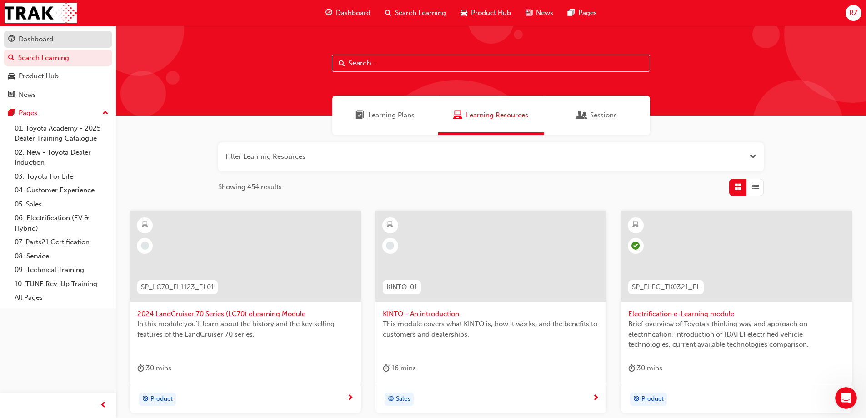
click at [52, 34] on div "Dashboard" at bounding box center [36, 39] width 35 height 10
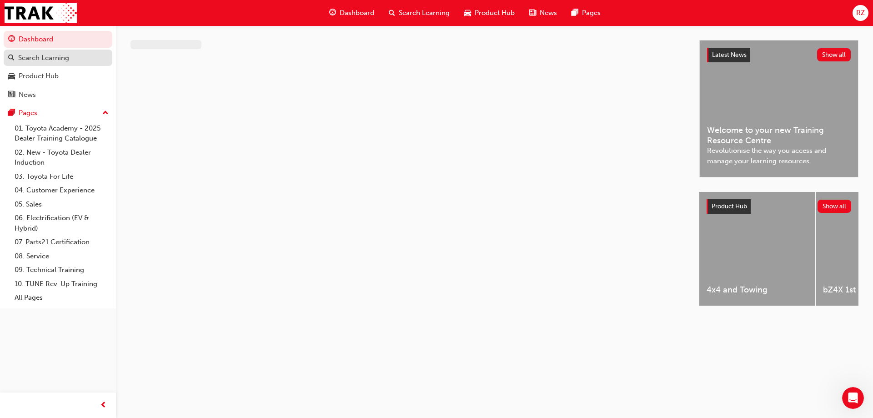
click at [58, 60] on div "Search Learning" at bounding box center [43, 58] width 51 height 10
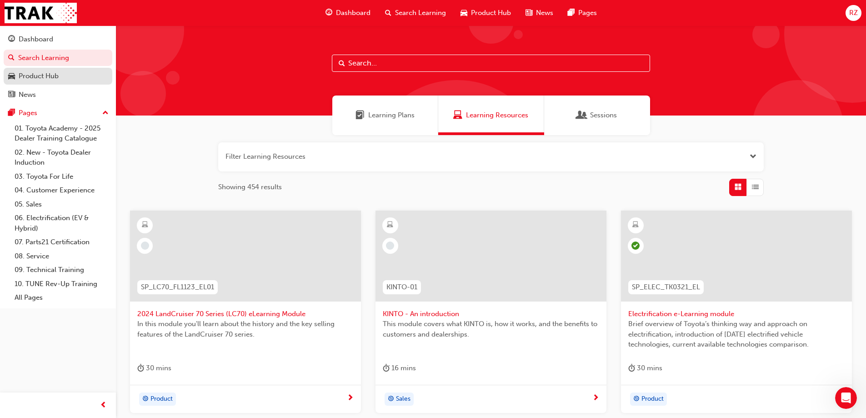
click at [60, 78] on div "Product Hub" at bounding box center [58, 75] width 100 height 11
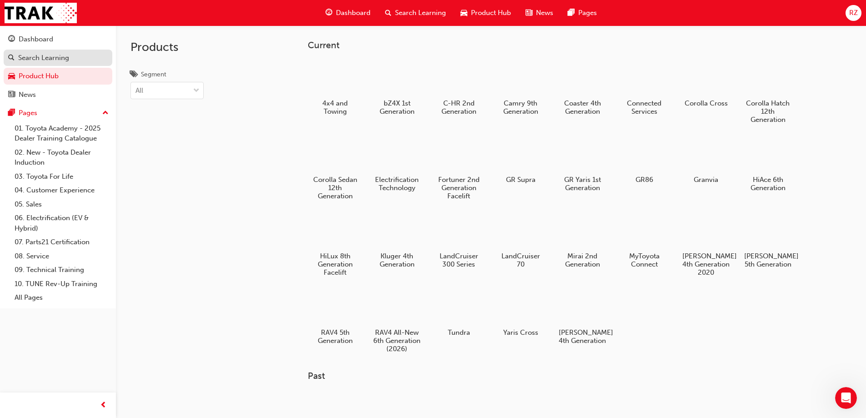
click at [64, 59] on div "Search Learning" at bounding box center [43, 58] width 51 height 10
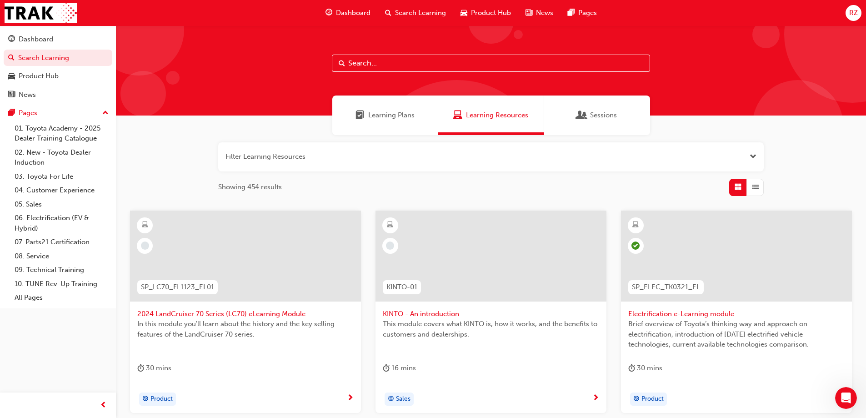
click at [425, 124] on div "Learning Plans" at bounding box center [385, 115] width 106 height 40
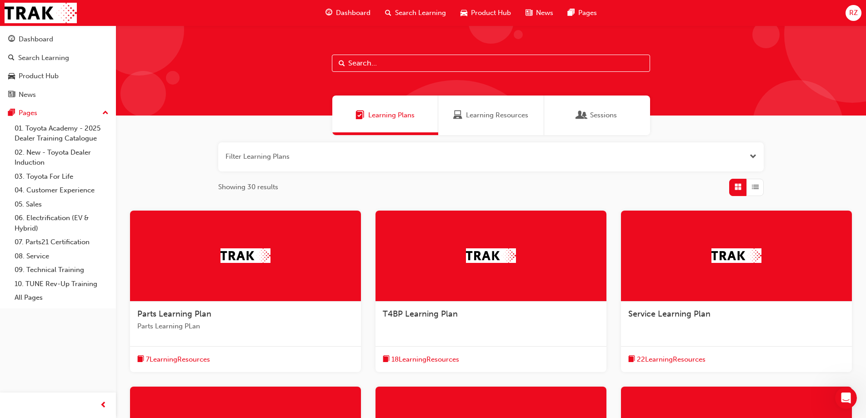
click at [460, 115] on span "Learning Resources" at bounding box center [457, 115] width 9 height 10
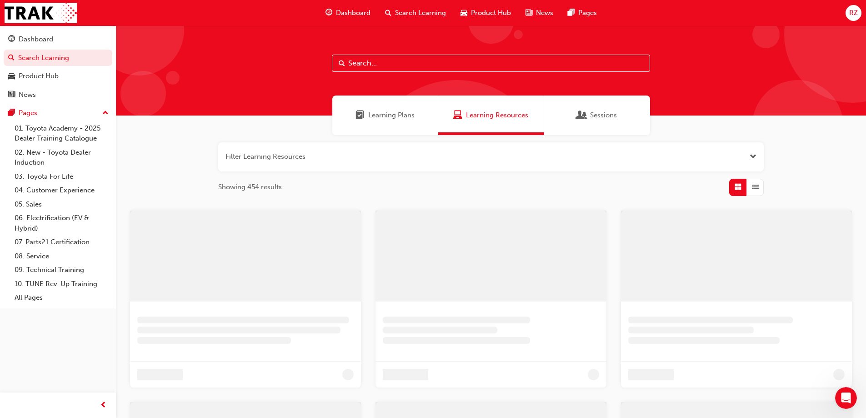
click at [536, 113] on div "Learning Resources" at bounding box center [491, 115] width 106 height 40
click at [604, 118] on span "Sessions" at bounding box center [603, 115] width 27 height 10
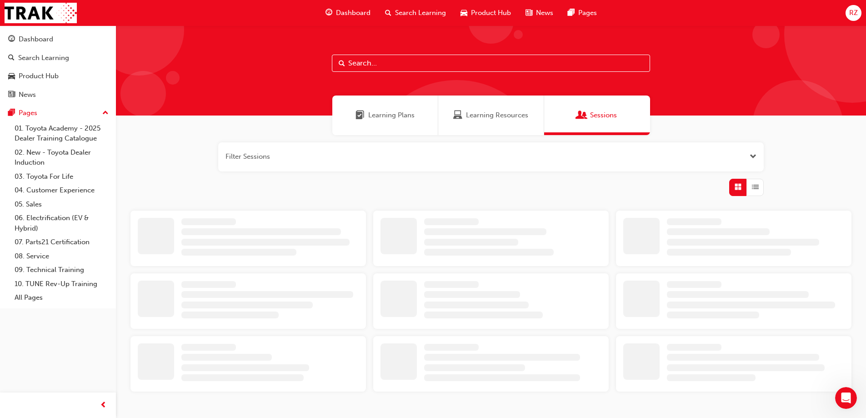
click at [363, 110] on span "Learning Plans" at bounding box center [359, 115] width 9 height 10
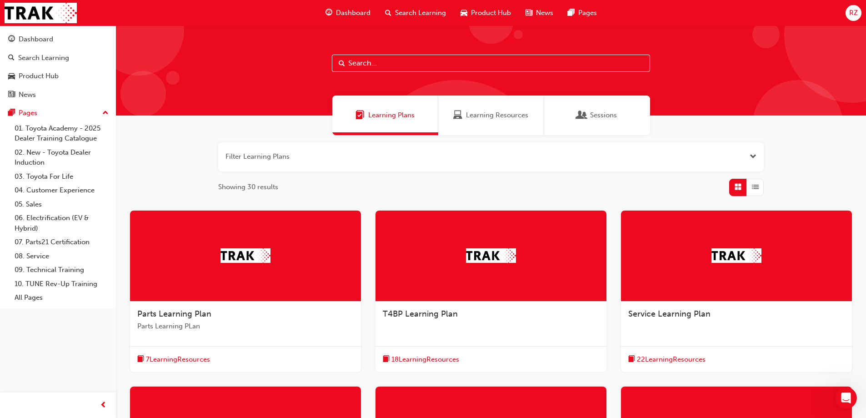
click at [384, 12] on div "Search Learning" at bounding box center [415, 13] width 75 height 19
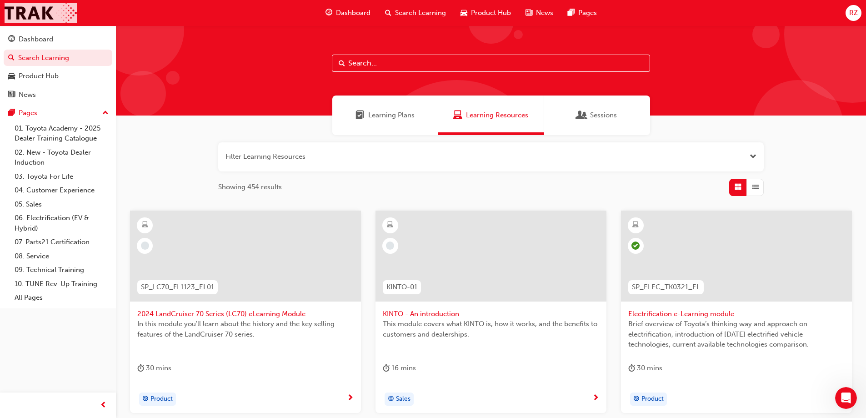
click at [48, 23] on img at bounding box center [41, 13] width 72 height 20
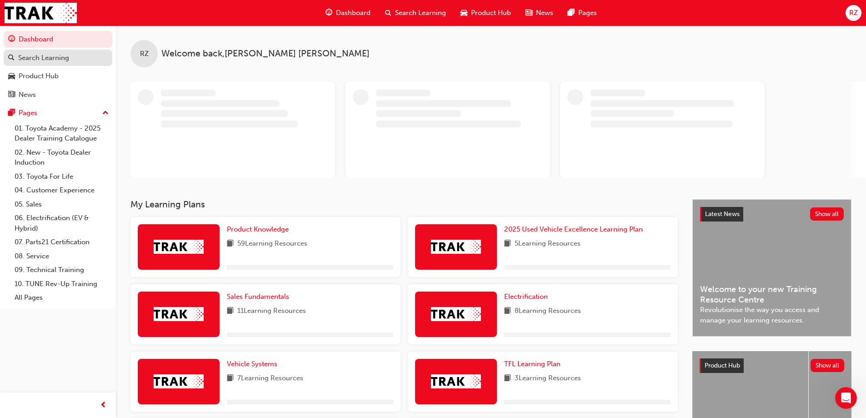
click at [34, 63] on div "Search Learning" at bounding box center [58, 57] width 100 height 11
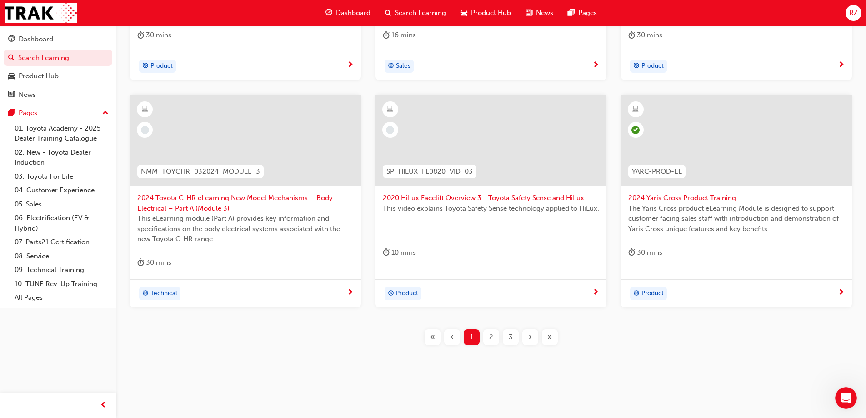
scroll to position [334, 0]
click at [42, 98] on div "News" at bounding box center [58, 94] width 100 height 11
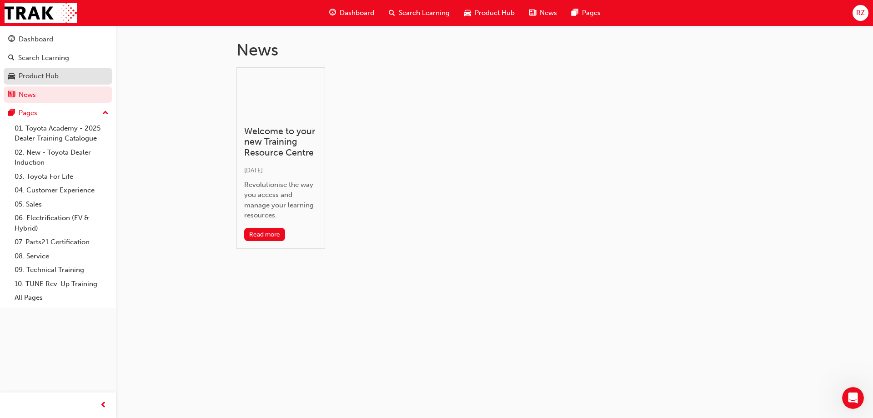
click at [44, 79] on div "Product Hub" at bounding box center [39, 76] width 40 height 10
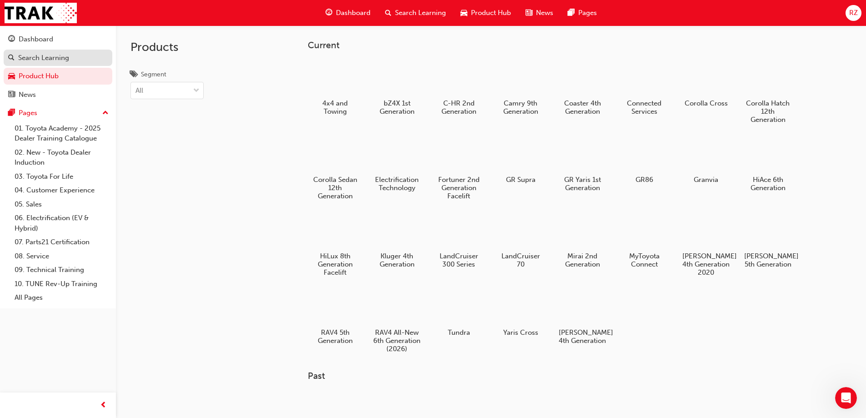
click at [56, 61] on div "Search Learning" at bounding box center [43, 58] width 51 height 10
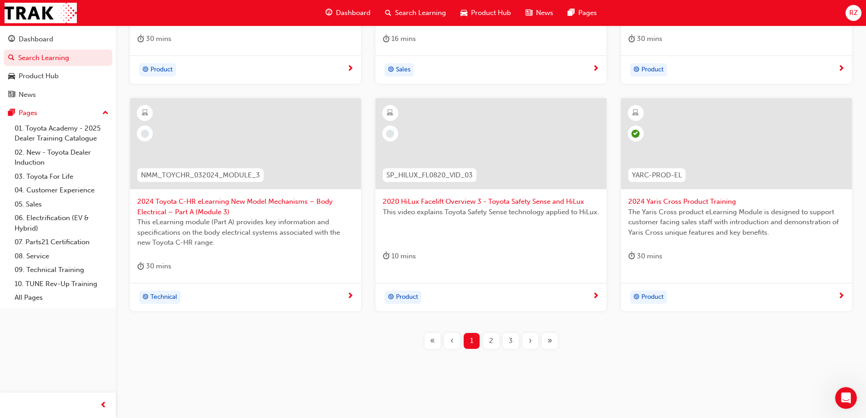
scroll to position [334, 0]
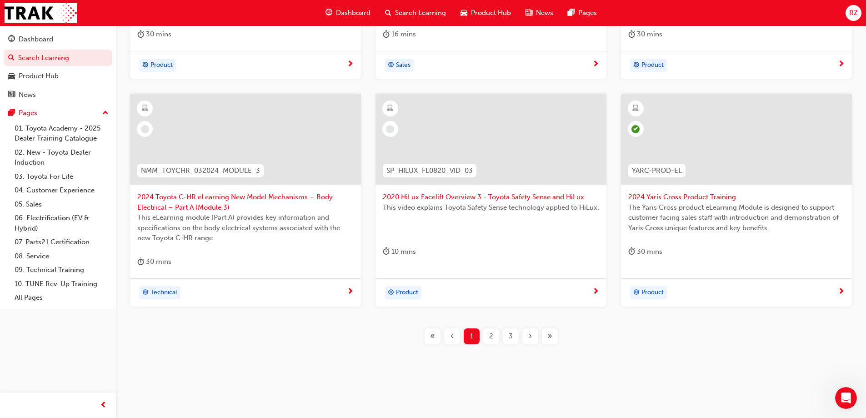
click at [490, 327] on div "SP_LC70_FL1123_EL01 2024 LandCruiser 70 Series (LC70) eLearning Module In this …" at bounding box center [490, 118] width 721 height 482
click at [491, 330] on div "2" at bounding box center [491, 336] width 16 height 16
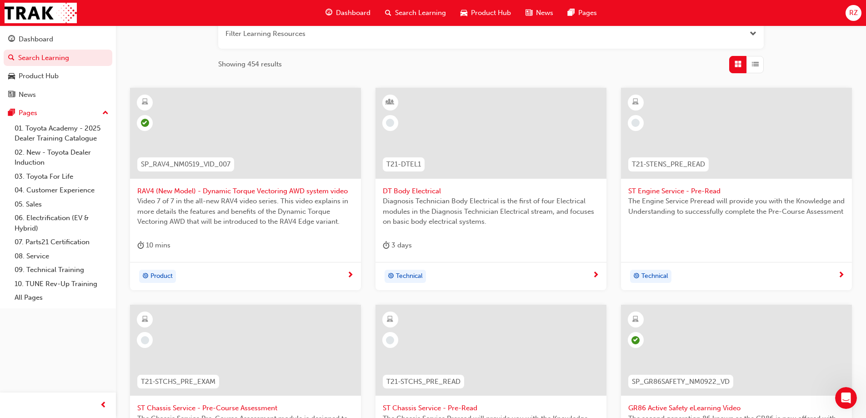
scroll to position [273, 0]
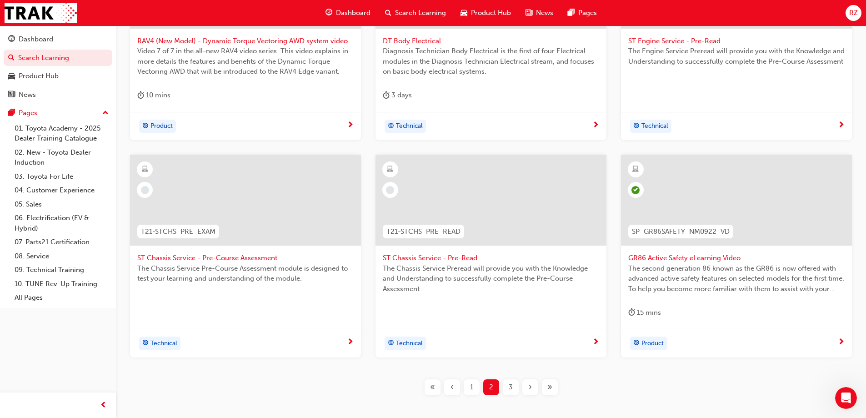
click at [467, 387] on div "1" at bounding box center [472, 387] width 16 height 16
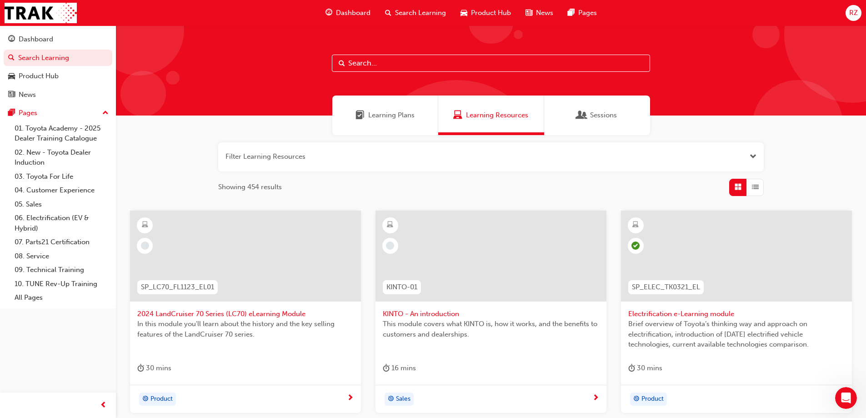
click at [394, 125] on div "Learning Plans" at bounding box center [385, 115] width 106 height 40
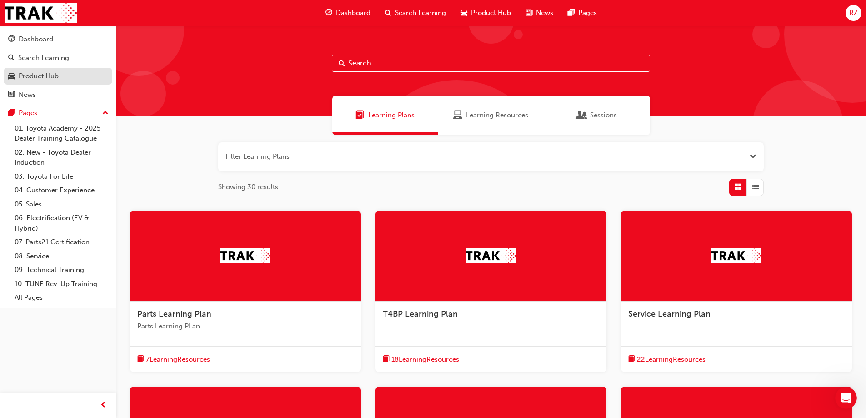
click at [25, 76] on div "Product Hub" at bounding box center [39, 76] width 40 height 10
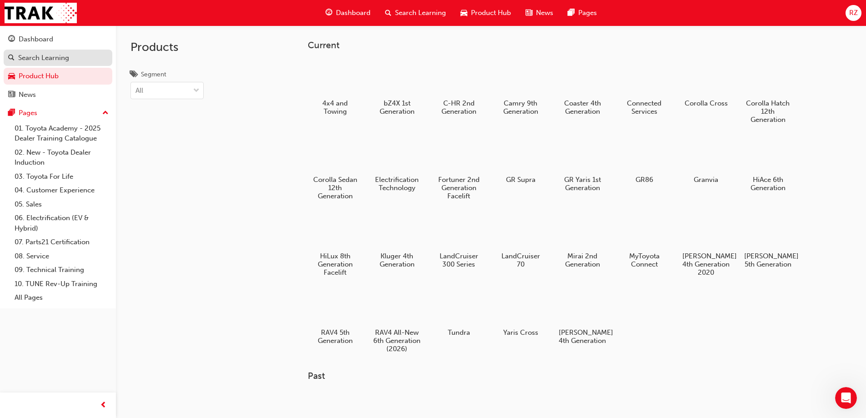
click at [45, 57] on div "Search Learning" at bounding box center [43, 58] width 51 height 10
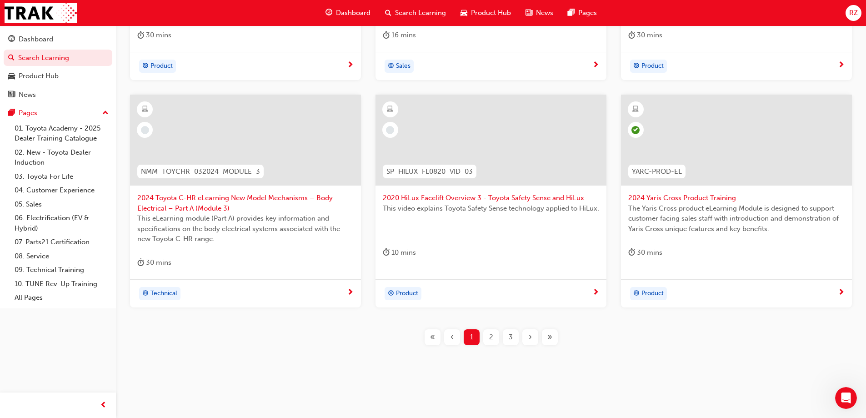
scroll to position [334, 0]
